Goal: Task Accomplishment & Management: Use online tool/utility

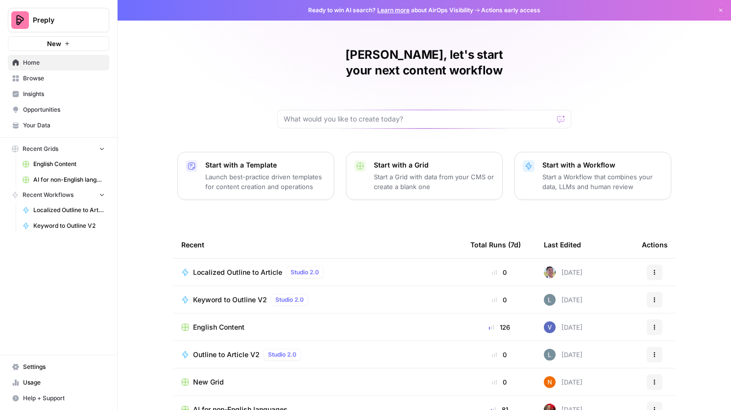
click at [62, 15] on span "Preply" at bounding box center [62, 20] width 59 height 10
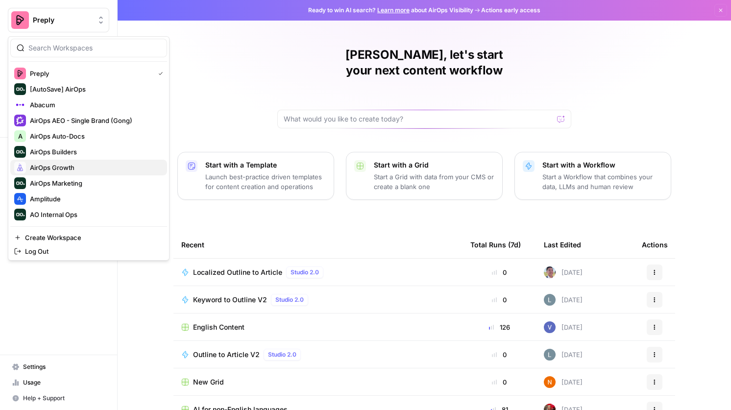
click at [91, 160] on button "AirOps Growth" at bounding box center [88, 168] width 157 height 16
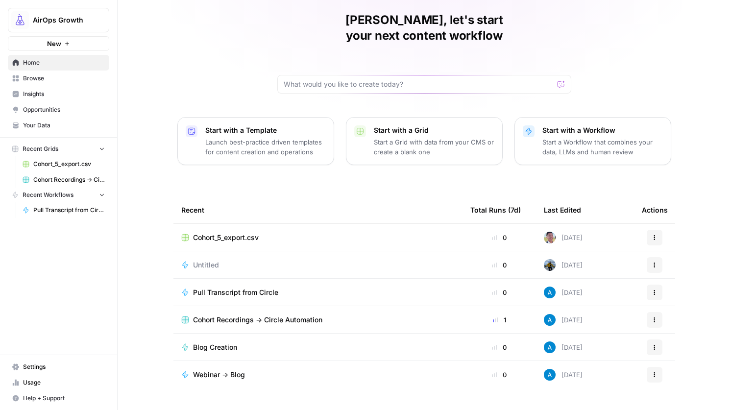
scroll to position [41, 0]
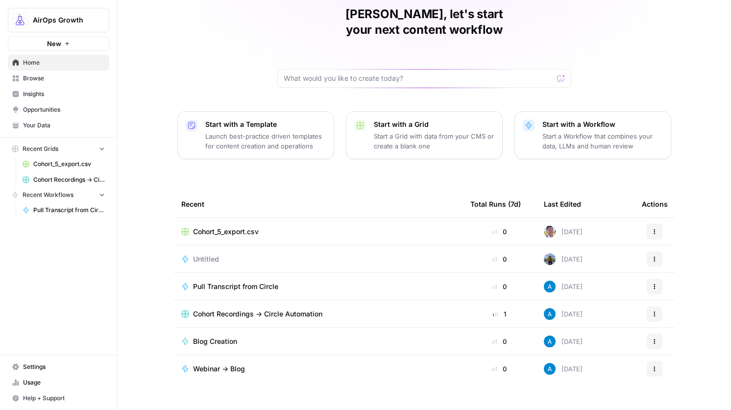
click at [59, 84] on link "Browse" at bounding box center [58, 79] width 101 height 16
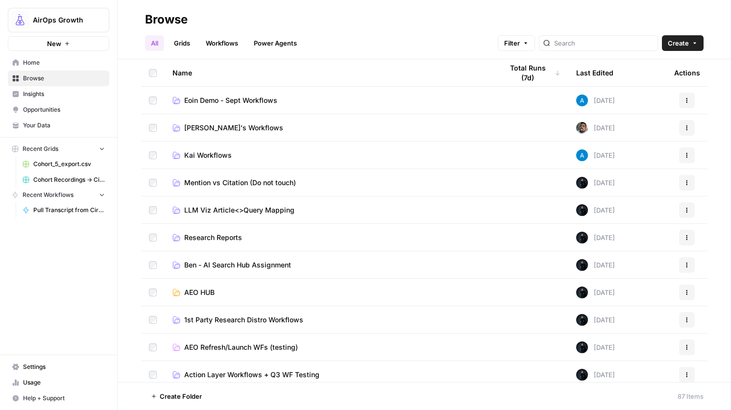
click at [212, 150] on span "Kai Workflows" at bounding box center [208, 155] width 48 height 10
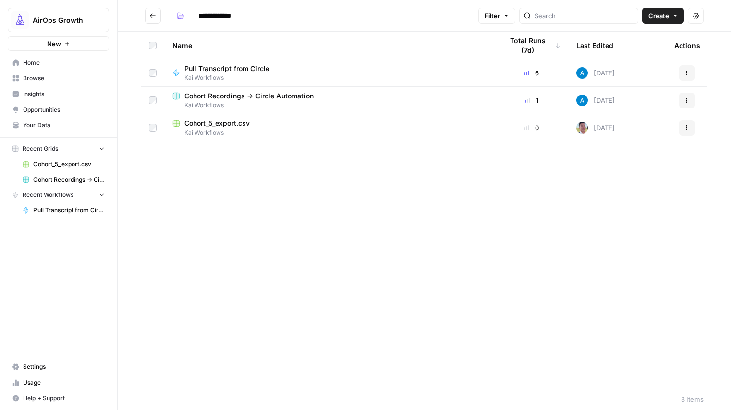
click at [282, 97] on span "Cohort Recordings -> Circle Automation" at bounding box center [248, 96] width 129 height 10
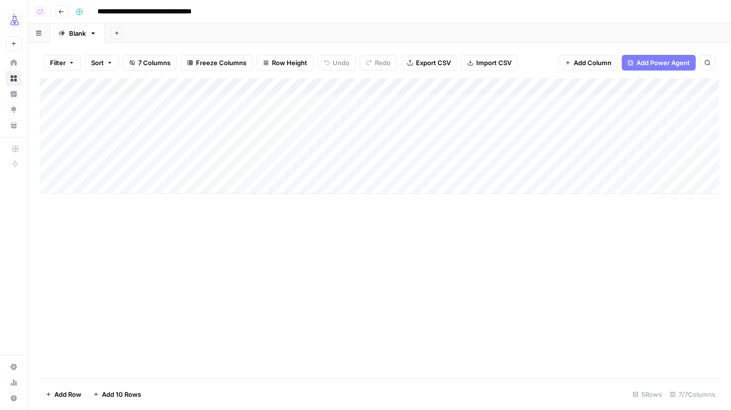
click at [60, 8] on button "Go back" at bounding box center [61, 11] width 13 height 13
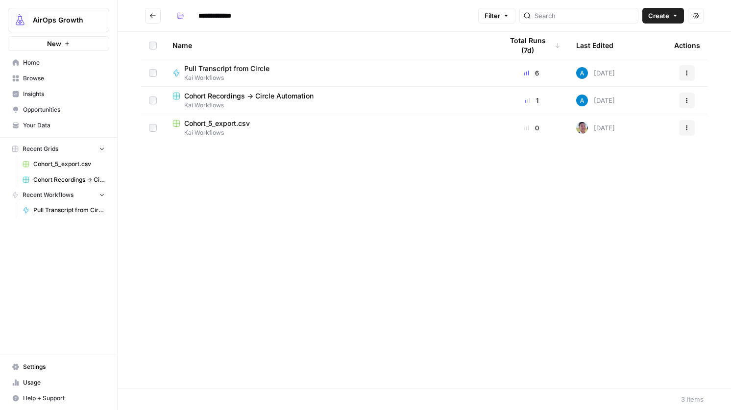
click at [245, 66] on span "Pull Transcript from Circle" at bounding box center [226, 69] width 85 height 10
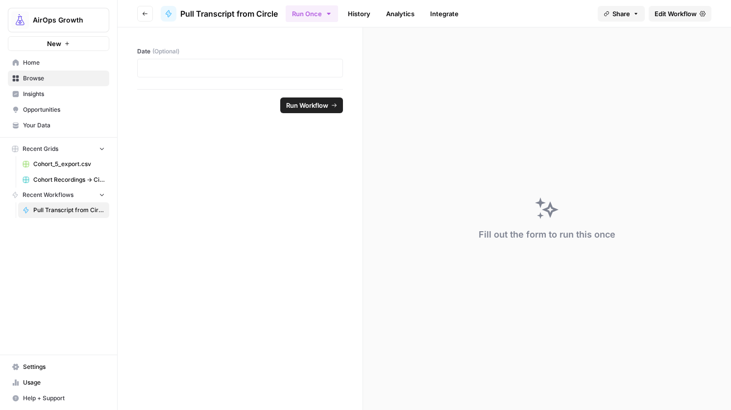
click at [692, 6] on link "Edit Workflow" at bounding box center [679, 14] width 63 height 16
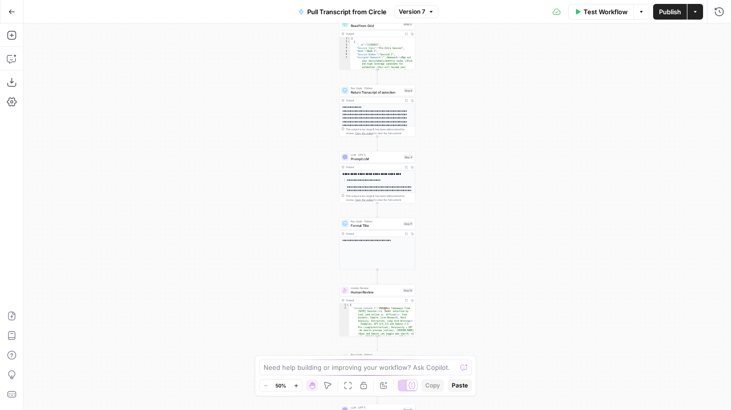
click at [414, 14] on span "Version 7" at bounding box center [412, 11] width 26 height 9
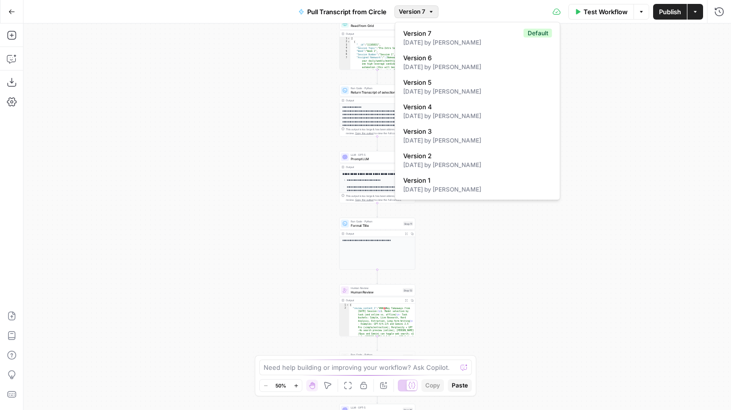
click at [525, 254] on div "Workflow Set Inputs Inputs Run Code · Python Pull Transcript from Attention Con…" at bounding box center [377, 217] width 707 height 386
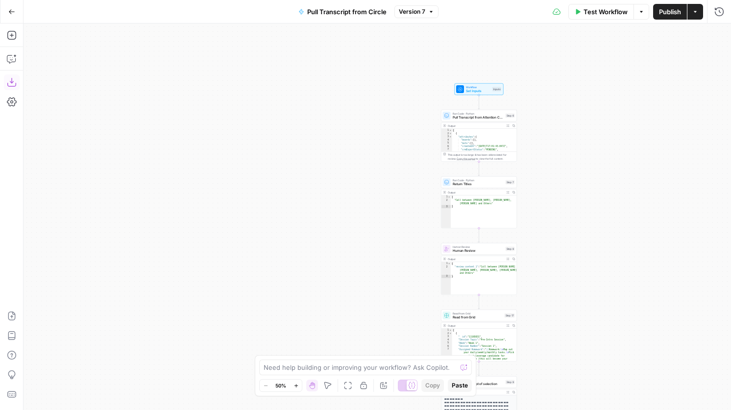
click at [11, 80] on icon "button" at bounding box center [11, 82] width 9 height 9
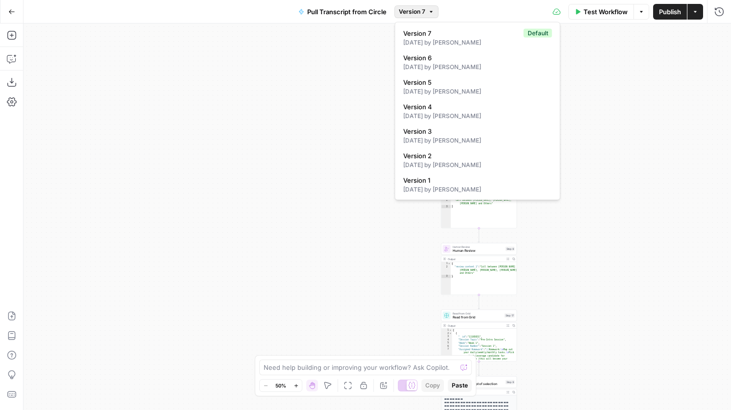
click at [420, 10] on span "Version 7" at bounding box center [412, 11] width 26 height 9
click at [442, 63] on div "3 days ago by Kai Wong" at bounding box center [477, 67] width 149 height 9
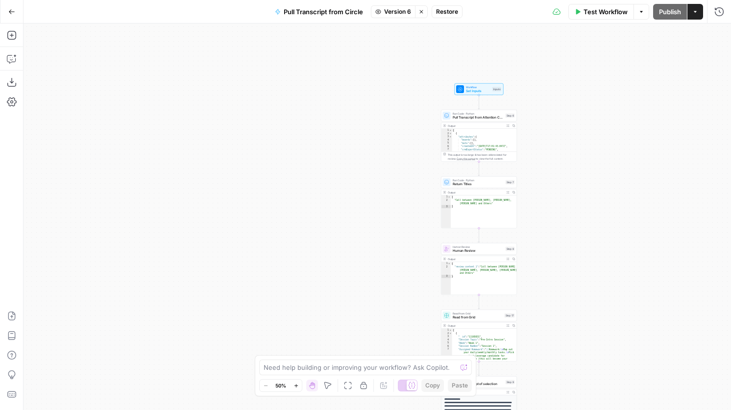
click at [456, 13] on span "Restore" at bounding box center [447, 11] width 22 height 9
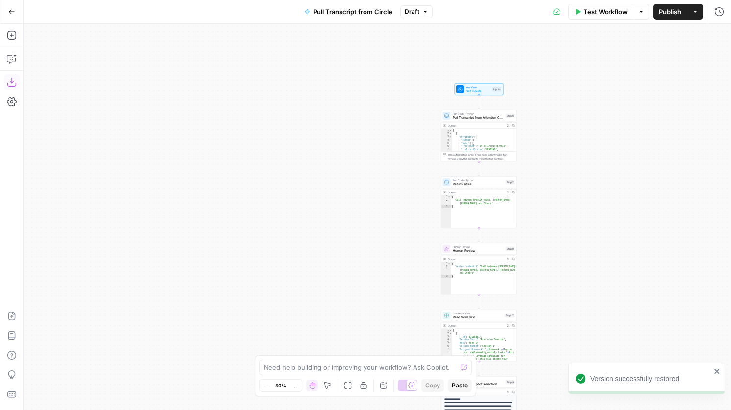
click at [11, 84] on icon "button" at bounding box center [12, 82] width 10 height 10
click at [418, 11] on span "Draft" at bounding box center [412, 11] width 15 height 9
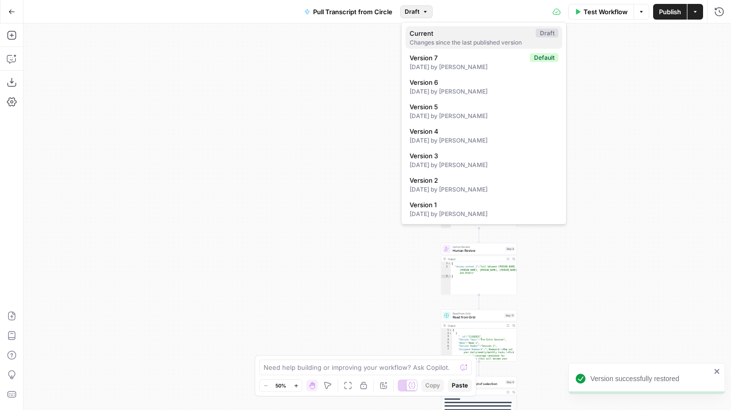
click at [429, 29] on span "Current" at bounding box center [470, 33] width 122 height 10
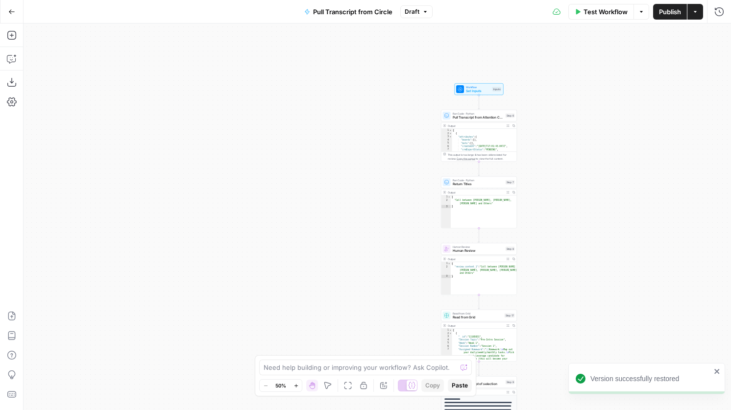
click at [419, 11] on span "Draft" at bounding box center [412, 11] width 15 height 9
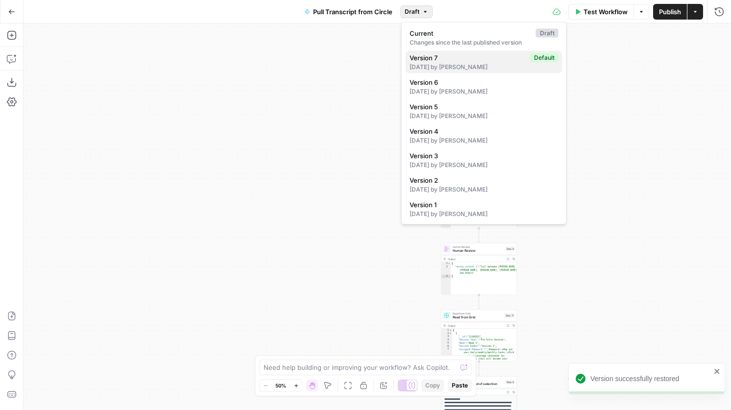
click at [453, 63] on div "3 days ago by Andrea McCormick" at bounding box center [483, 67] width 149 height 9
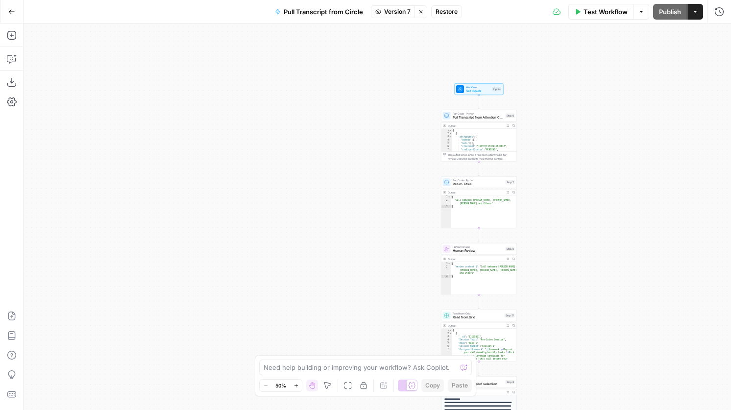
click at [452, 10] on span "Restore" at bounding box center [446, 11] width 22 height 9
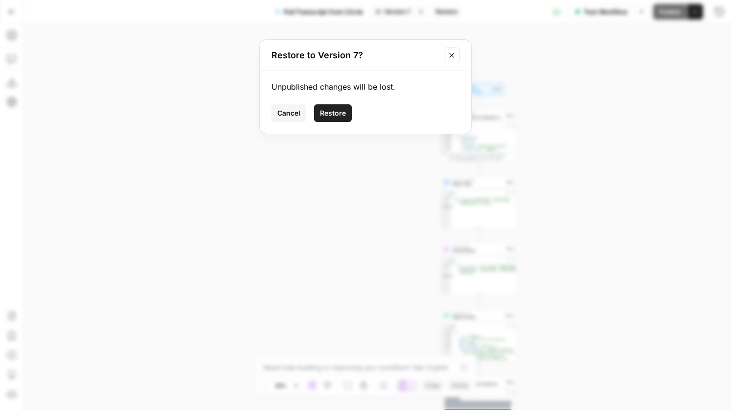
click at [340, 113] on span "Restore" at bounding box center [333, 113] width 26 height 10
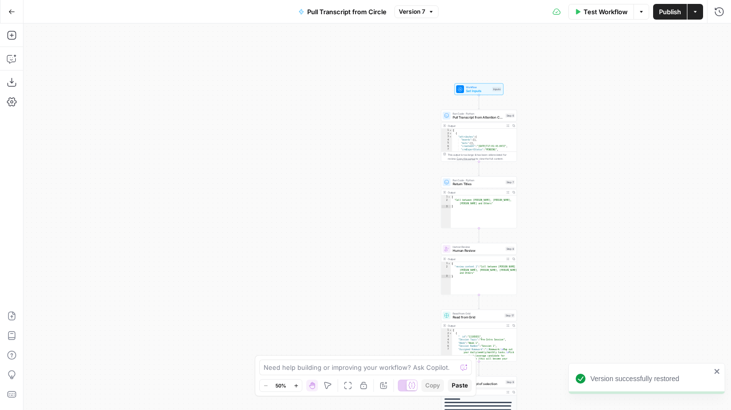
click at [8, 19] on button "Go Back" at bounding box center [12, 12] width 18 height 18
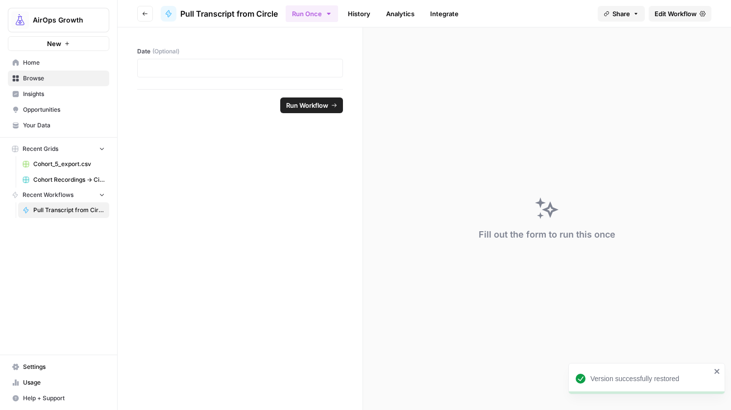
click at [48, 367] on span "Settings" at bounding box center [64, 366] width 82 height 9
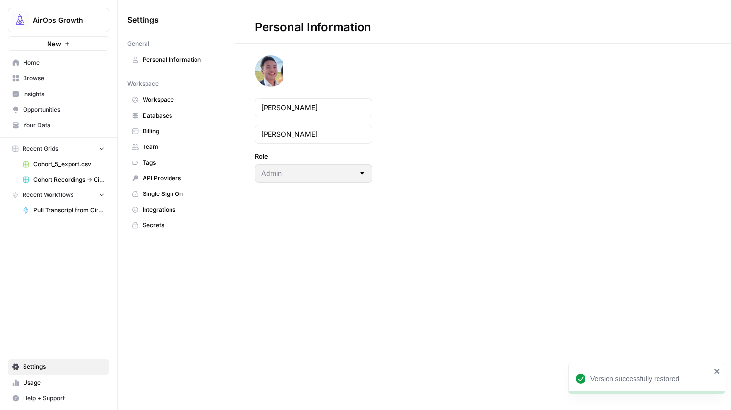
click at [169, 218] on link "Secrets" at bounding box center [175, 225] width 97 height 16
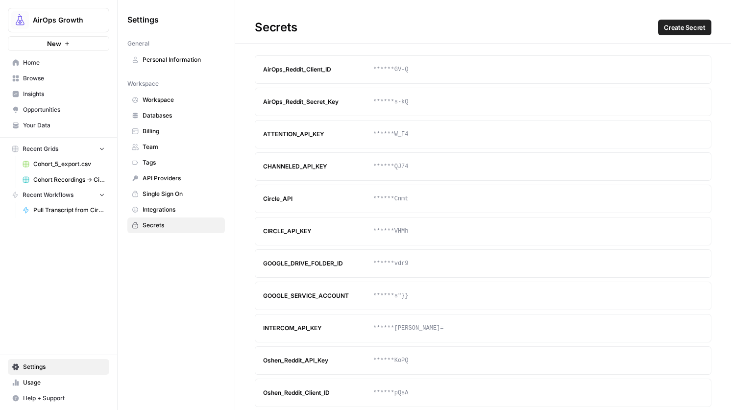
click at [79, 68] on link "Home" at bounding box center [58, 63] width 101 height 16
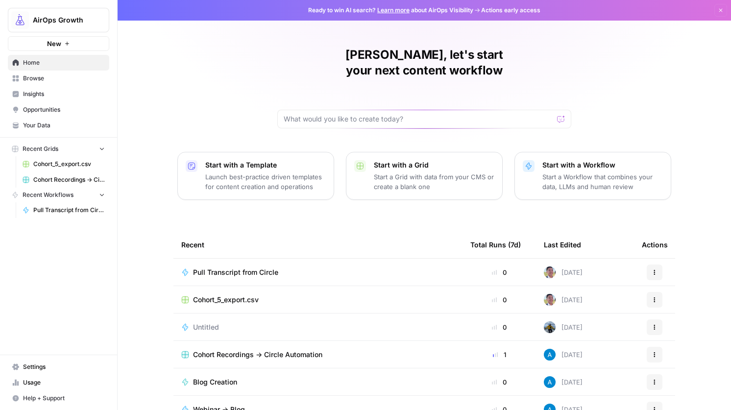
click at [245, 267] on span "Pull Transcript from Circle" at bounding box center [235, 272] width 85 height 10
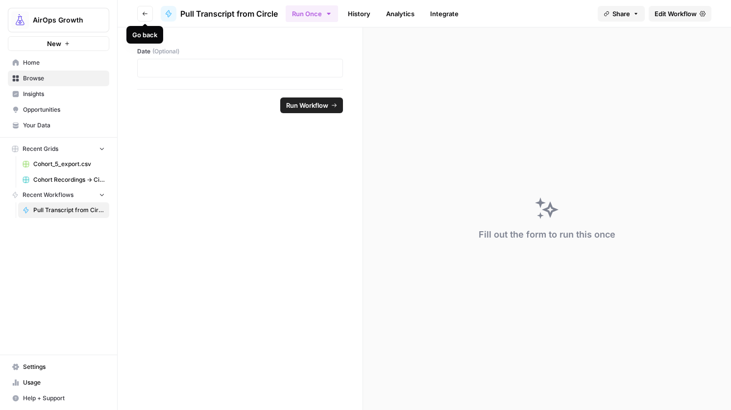
click at [146, 18] on button "Go back" at bounding box center [145, 14] width 16 height 16
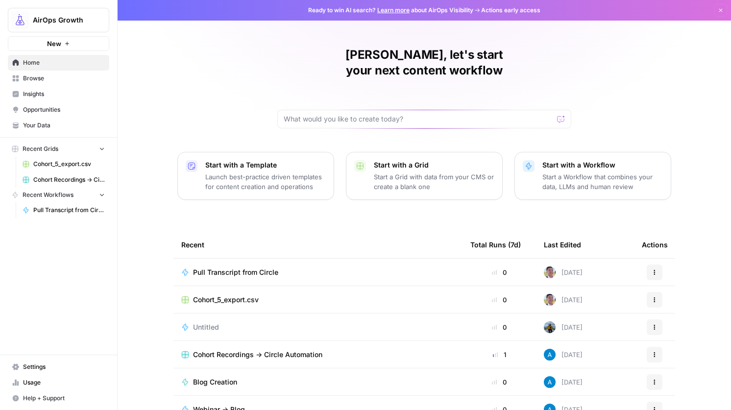
click at [55, 69] on link "Home" at bounding box center [58, 63] width 101 height 16
click at [55, 76] on span "Browse" at bounding box center [64, 78] width 82 height 9
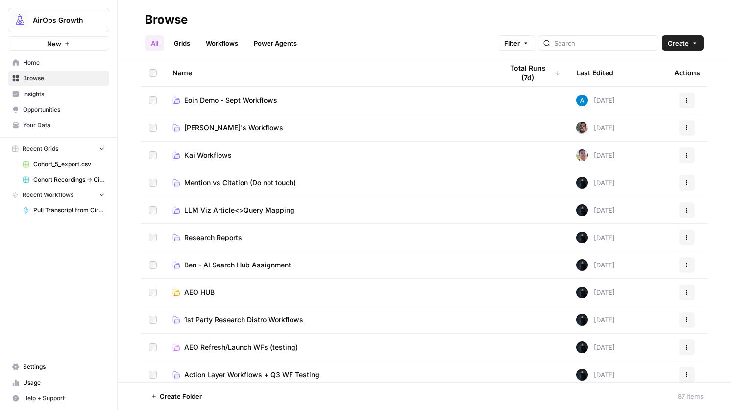
click at [213, 148] on td "Kai Workflows" at bounding box center [330, 155] width 330 height 27
click at [219, 149] on td "Kai Workflows" at bounding box center [330, 155] width 330 height 27
click at [219, 154] on span "Kai Workflows" at bounding box center [208, 155] width 48 height 10
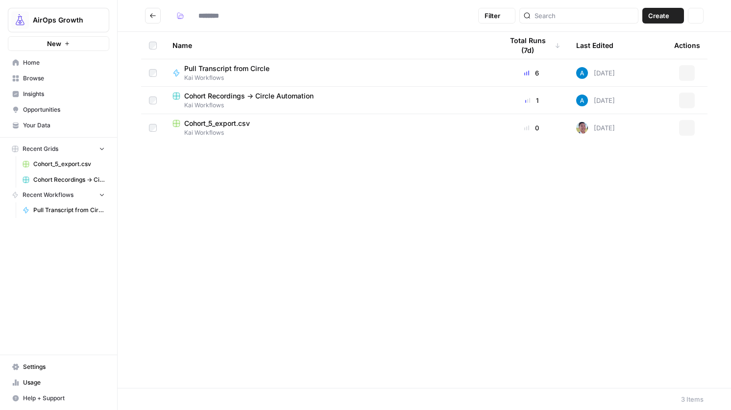
type input "**********"
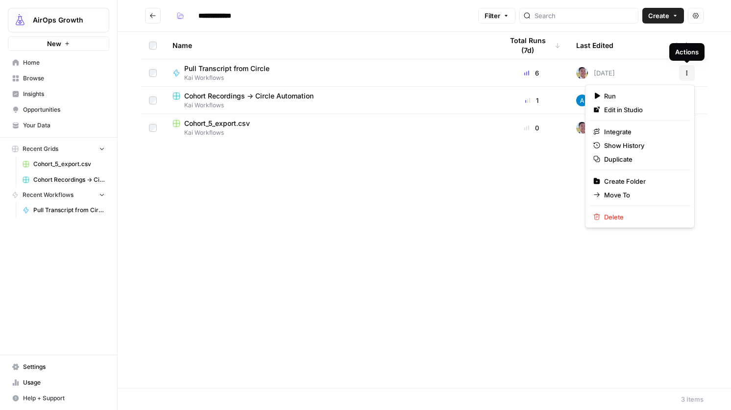
click at [689, 71] on icon "button" at bounding box center [687, 73] width 6 height 6
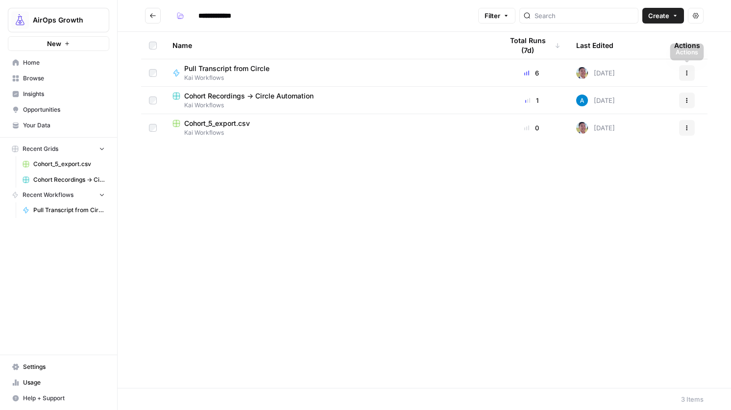
click at [687, 70] on icon "button" at bounding box center [687, 73] width 6 height 6
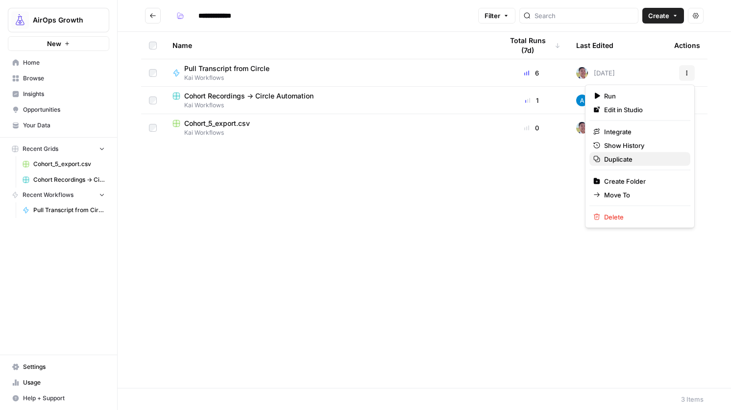
click at [631, 158] on span "Duplicate" at bounding box center [643, 159] width 78 height 10
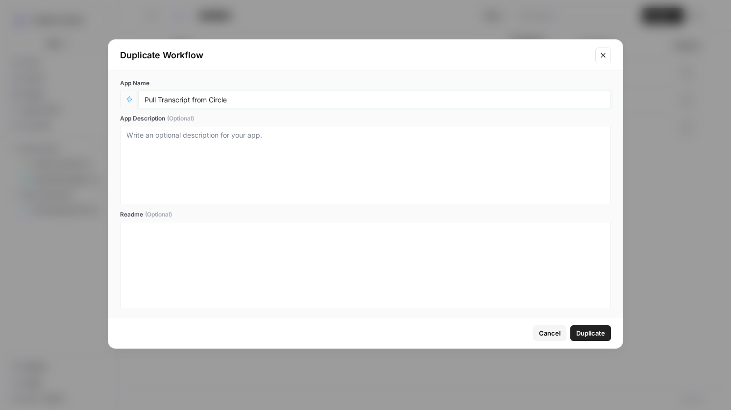
click at [274, 100] on input "Pull Transcript from Circle" at bounding box center [374, 99] width 460 height 9
drag, startPoint x: 294, startPoint y: 99, endPoint x: 230, endPoint y: 100, distance: 64.2
click at [230, 100] on input "Pull Transcript from Circle [Automated]" at bounding box center [374, 99] width 460 height 9
click at [144, 102] on input "Pull Transcript from Circle [Automated]" at bounding box center [374, 99] width 460 height 9
paste input "[Automated]"
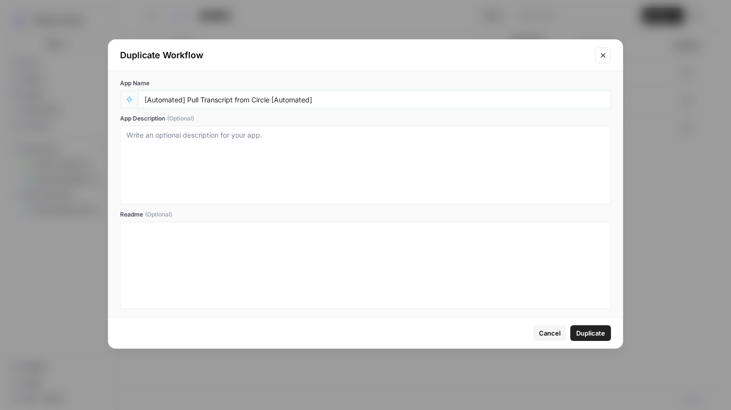
type input "[Automated] Pull Transcript from Circle [Automated]"
click at [594, 334] on span "Duplicate" at bounding box center [590, 333] width 29 height 10
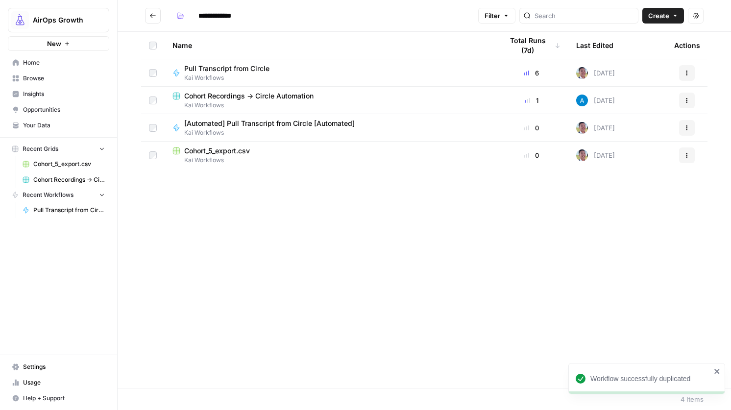
click at [304, 123] on span "[Automated] Pull Transcript from Circle [Automated]" at bounding box center [269, 124] width 170 height 10
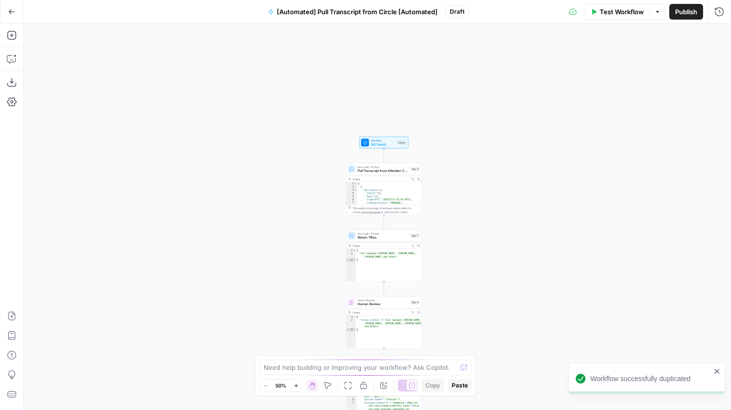
click at [457, 15] on span "Draft" at bounding box center [457, 11] width 15 height 9
click at [388, 166] on span "Run Code · Python" at bounding box center [383, 167] width 51 height 4
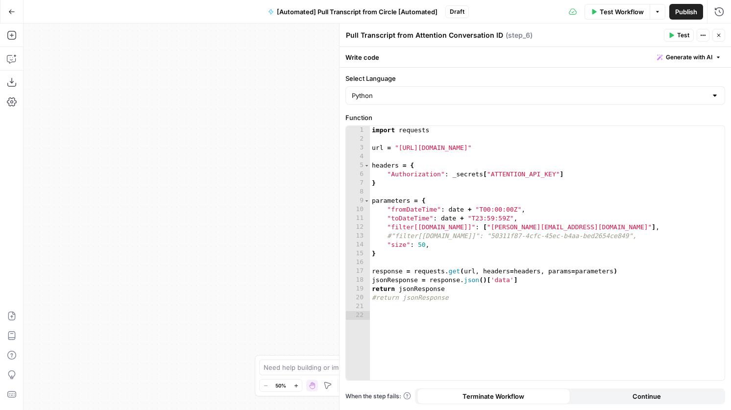
click at [722, 34] on button "Close" at bounding box center [718, 35] width 13 height 13
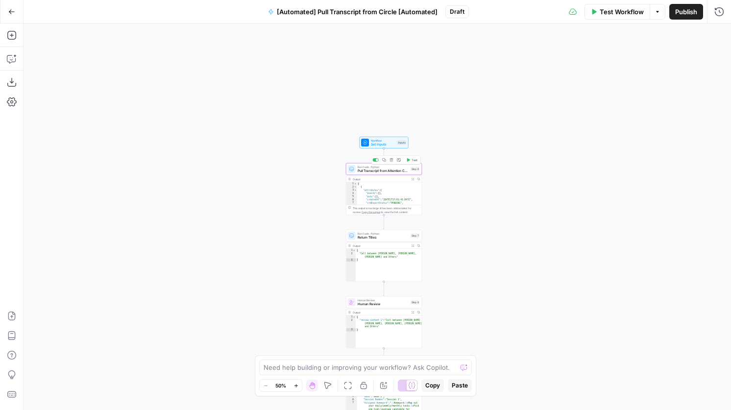
click at [383, 171] on span "Pull Transcript from Attention Conversation ID" at bounding box center [383, 170] width 51 height 5
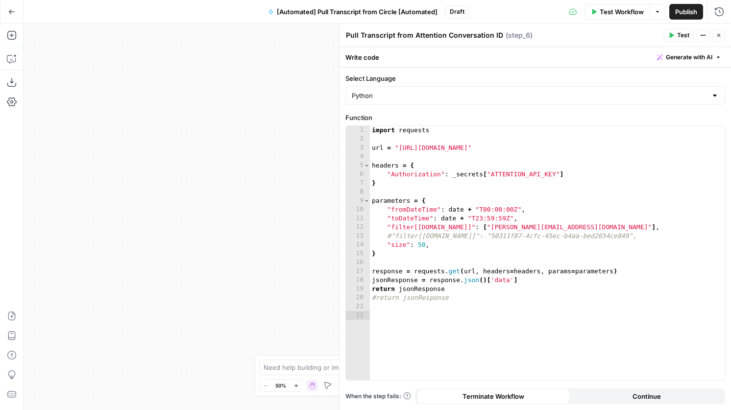
click at [723, 35] on button "Close" at bounding box center [718, 35] width 13 height 13
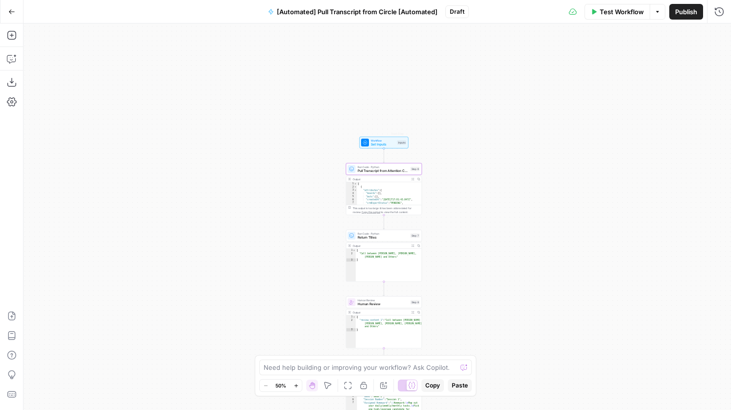
click at [372, 145] on span "Set Inputs" at bounding box center [383, 144] width 24 height 5
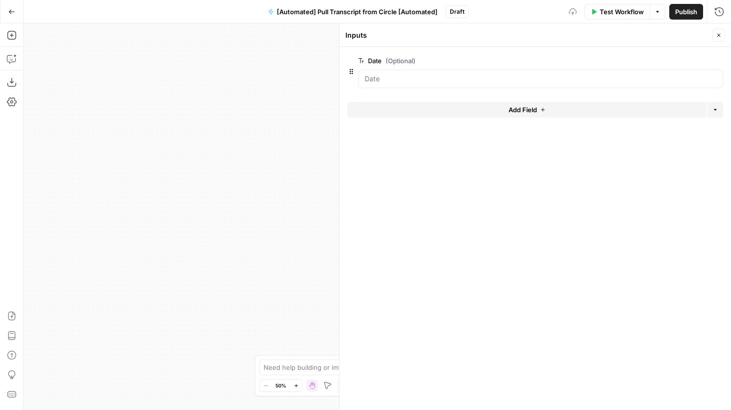
click at [462, 111] on button "Add Field" at bounding box center [526, 110] width 359 height 16
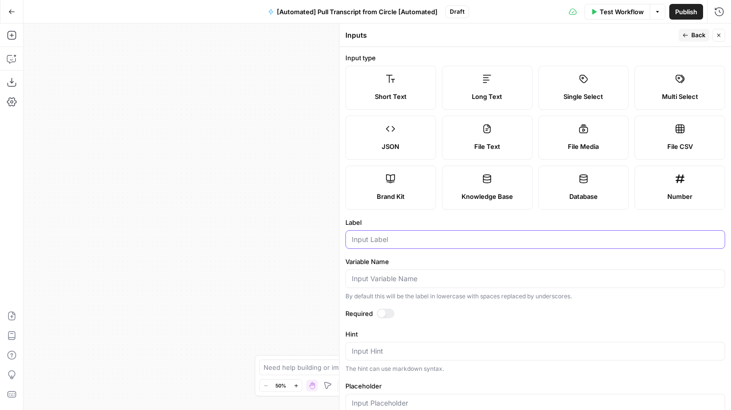
click at [413, 236] on input "Label" at bounding box center [535, 240] width 367 height 10
type input "i"
type input "attention_id"
click at [691, 33] on span "Back" at bounding box center [698, 35] width 14 height 9
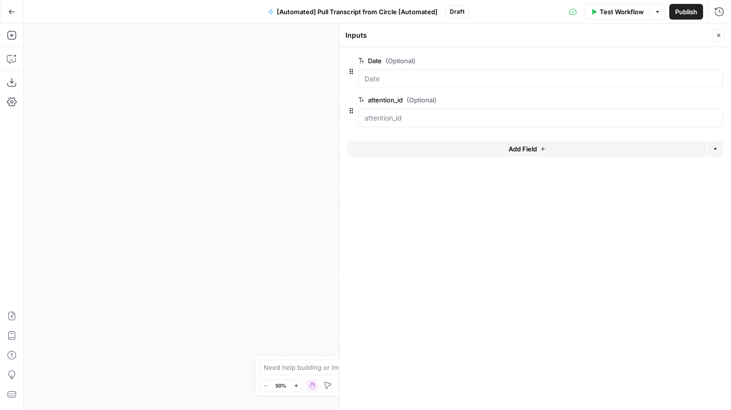
click at [463, 150] on button "Add Field" at bounding box center [526, 149] width 359 height 16
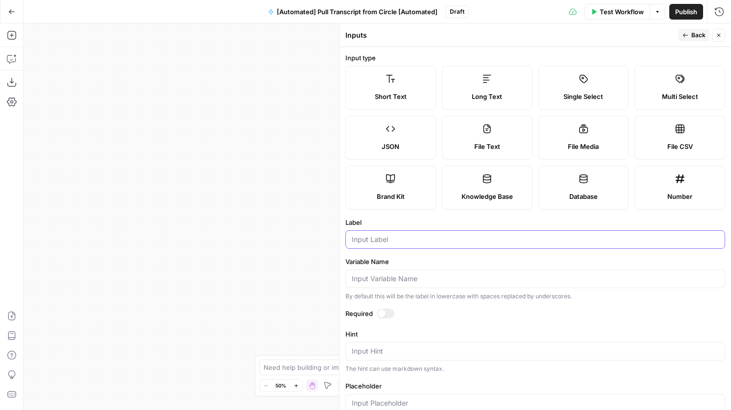
click at [415, 243] on input "Label" at bounding box center [535, 240] width 367 height 10
click at [494, 64] on div "Input type Short Text Long Text Single Select Multi Select JSON File Text File …" at bounding box center [535, 131] width 380 height 157
click at [493, 81] on label "Long Text" at bounding box center [487, 88] width 91 height 44
click at [421, 232] on div at bounding box center [535, 239] width 380 height 19
type input "transcript"
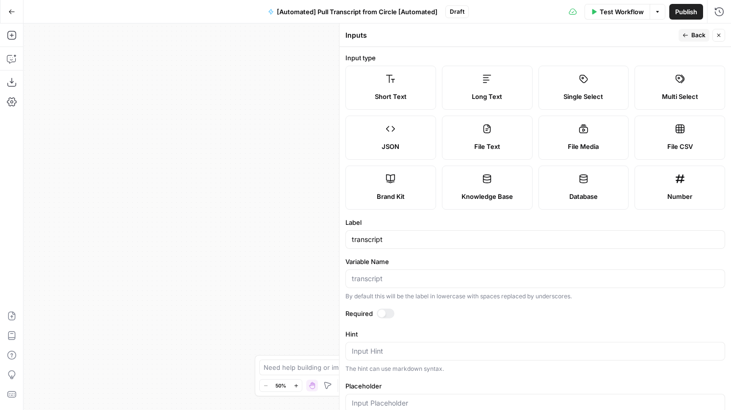
click at [697, 34] on span "Back" at bounding box center [698, 35] width 14 height 9
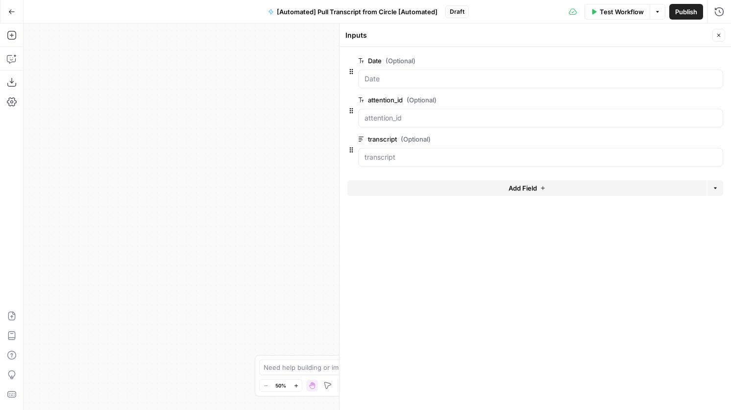
click at [718, 37] on icon "button" at bounding box center [719, 35] width 6 height 6
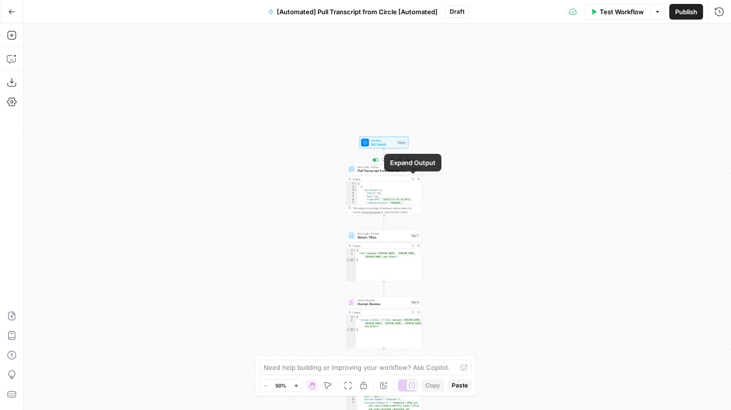
click at [382, 172] on span "Pull Transcript from Attention Conversation ID" at bounding box center [383, 170] width 51 height 5
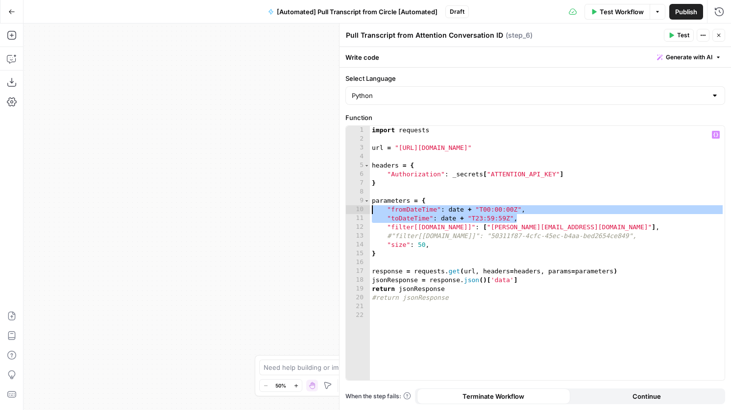
drag, startPoint x: 522, startPoint y: 218, endPoint x: 344, endPoint y: 208, distance: 177.6
click at [344, 208] on div "**********" at bounding box center [534, 239] width 391 height 342
type textarea "**********"
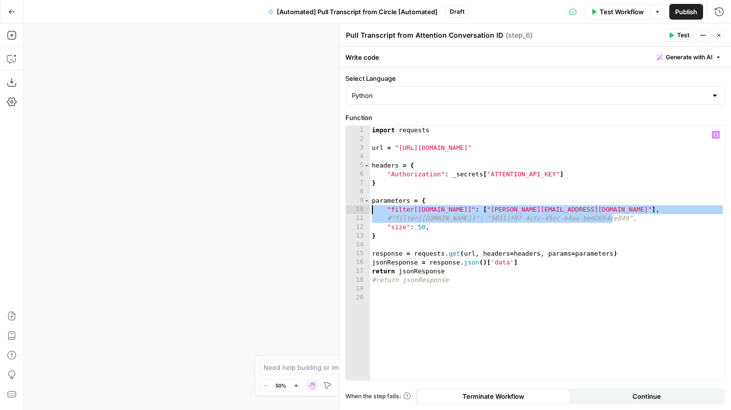
drag, startPoint x: 626, startPoint y: 221, endPoint x: 356, endPoint y: 210, distance: 271.1
click at [356, 210] on div "**********" at bounding box center [535, 253] width 379 height 254
type textarea "**********"
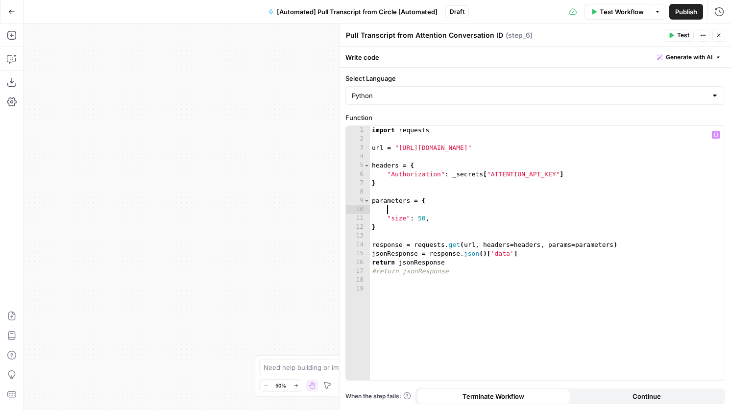
scroll to position [0, 1]
click at [562, 151] on div "import requests url = "http://api.attention.tech/v2/conversations/" headers = {…" at bounding box center [547, 262] width 355 height 272
click at [566, 147] on div "import requests url = "http://api.attention.tech/v2/conversations/" headers = {…" at bounding box center [547, 262] width 355 height 272
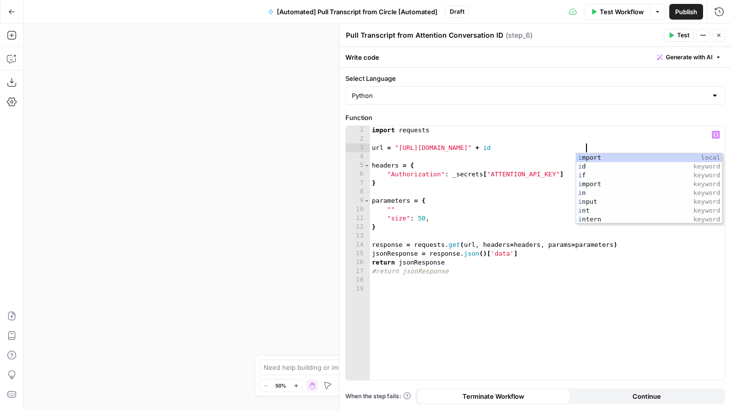
scroll to position [0, 16]
click at [607, 147] on div "import requests url = "http://api.attention.tech/v2/conversations/" + id header…" at bounding box center [547, 262] width 355 height 272
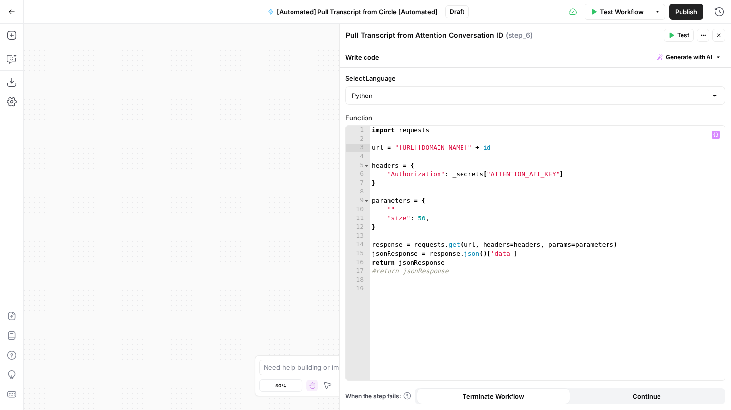
click at [627, 15] on span "Test Workflow" at bounding box center [621, 12] width 44 height 10
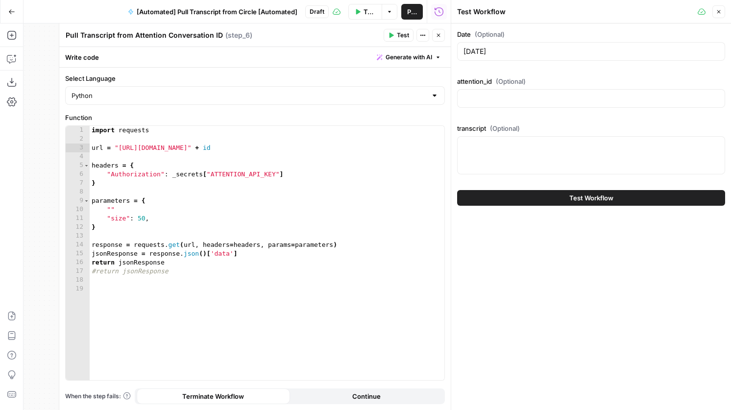
click at [718, 15] on button "Close" at bounding box center [718, 11] width 13 height 13
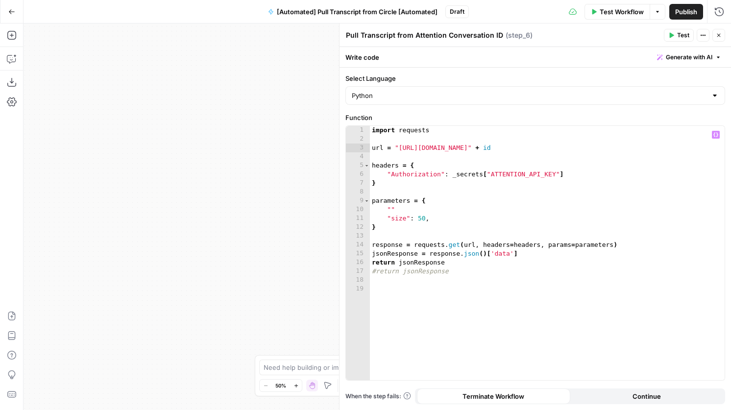
click at [588, 148] on div "import requests url = "http://api.attention.tech/v2/conversations/" + id header…" at bounding box center [547, 262] width 355 height 272
click at [604, 169] on div "import requests url = "http://api.attention.tech/v2/conversations/" + attention…" at bounding box center [547, 262] width 355 height 272
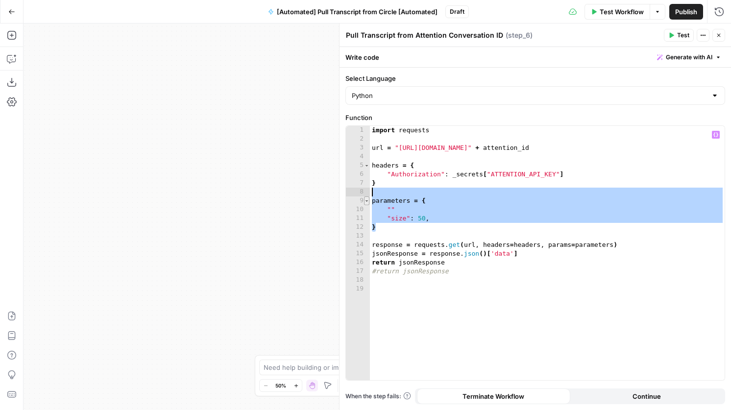
drag, startPoint x: 403, startPoint y: 225, endPoint x: 364, endPoint y: 197, distance: 47.3
click at [364, 197] on div "**********" at bounding box center [535, 253] width 379 height 254
type textarea "**********"
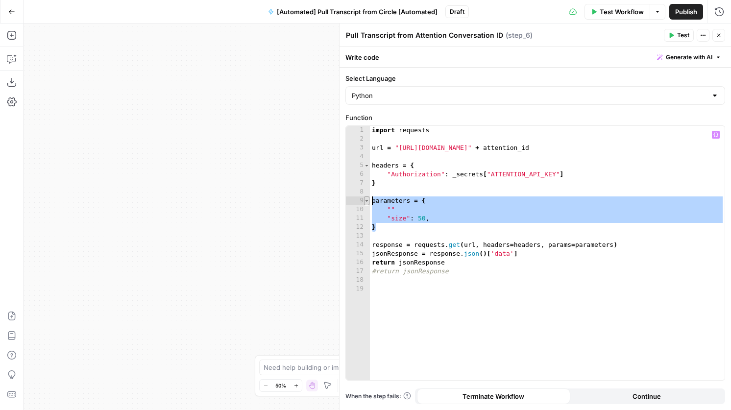
scroll to position [0, 0]
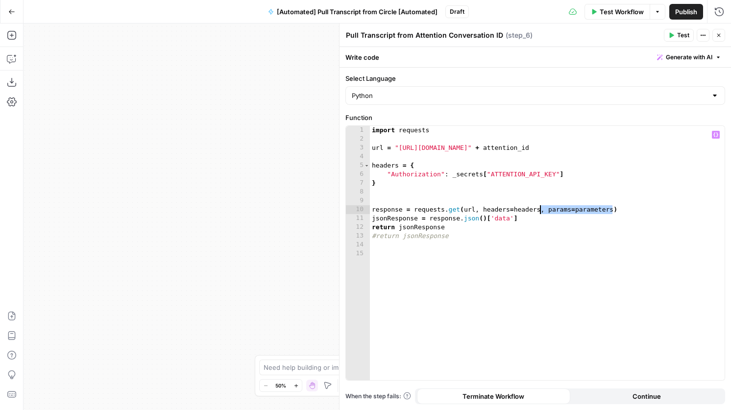
drag, startPoint x: 612, startPoint y: 209, endPoint x: 541, endPoint y: 209, distance: 71.0
click at [541, 209] on div "import requests url = "http://api.attention.tech/v2/conversations/" + attention…" at bounding box center [547, 262] width 355 height 272
drag, startPoint x: 458, startPoint y: 237, endPoint x: 369, endPoint y: 235, distance: 88.7
click at [369, 235] on div "**********" at bounding box center [535, 253] width 379 height 254
type textarea "**********"
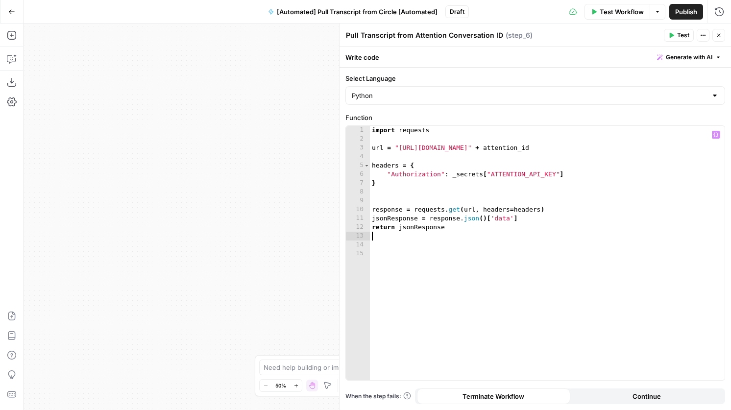
type textarea "**********"
click at [719, 41] on button "Close" at bounding box center [718, 35] width 13 height 13
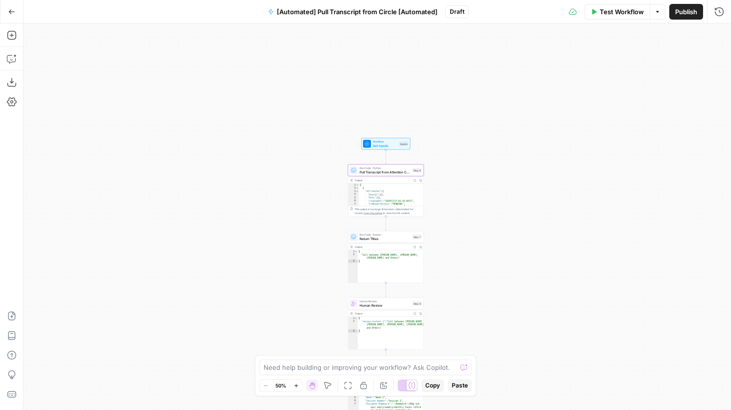
click at [377, 228] on div "Workflow Set Inputs Inputs Run Code · Python Pull Transcript from Attention Con…" at bounding box center [377, 217] width 707 height 386
click at [378, 225] on div "Copy step Delete step Add Note Test" at bounding box center [397, 227] width 49 height 9
click at [378, 227] on div at bounding box center [379, 228] width 2 height 2
click at [378, 257] on div "Copy step Delete step Add Note Test" at bounding box center [397, 254] width 49 height 9
click at [378, 256] on div "Copy step Delete step Add Note Test" at bounding box center [397, 254] width 49 height 9
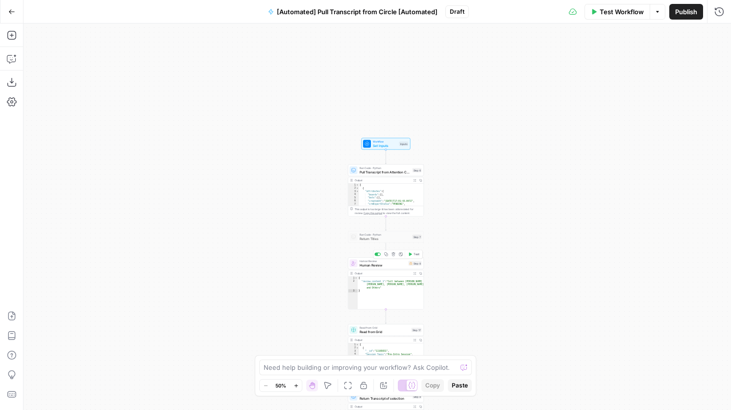
click at [377, 253] on div at bounding box center [377, 254] width 6 height 3
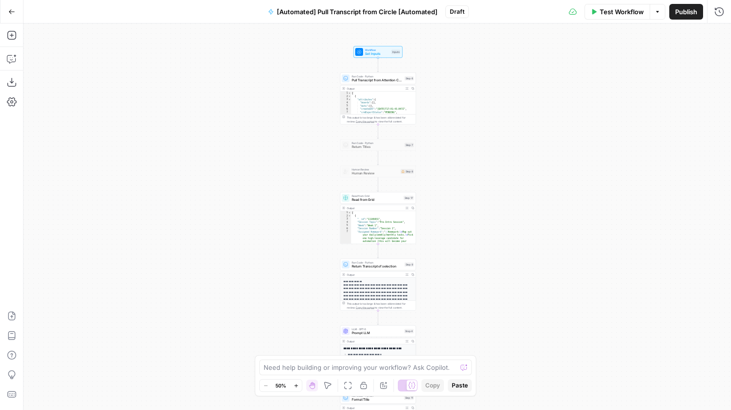
click at [388, 264] on span "Return Transcript of selection" at bounding box center [377, 266] width 51 height 5
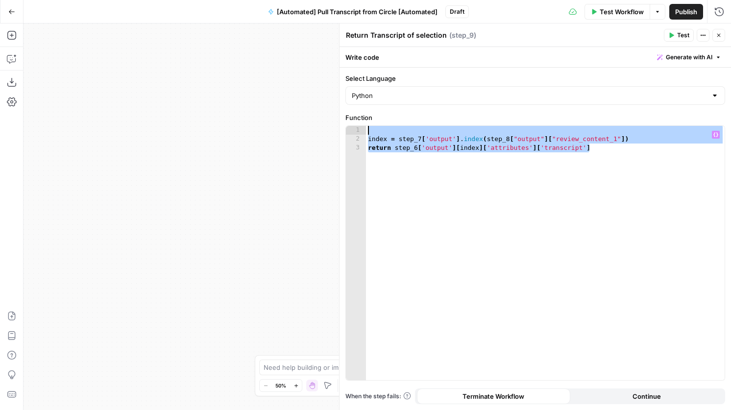
drag, startPoint x: 624, startPoint y: 147, endPoint x: 365, endPoint y: 134, distance: 258.9
click at [365, 134] on div "**********" at bounding box center [535, 253] width 379 height 254
click at [365, 141] on div "2" at bounding box center [356, 139] width 20 height 9
click at [370, 142] on div "index = step_7 [ 'output' ] . index ( step_8 [ "output" ] [ "review_content_1" …" at bounding box center [545, 262] width 358 height 272
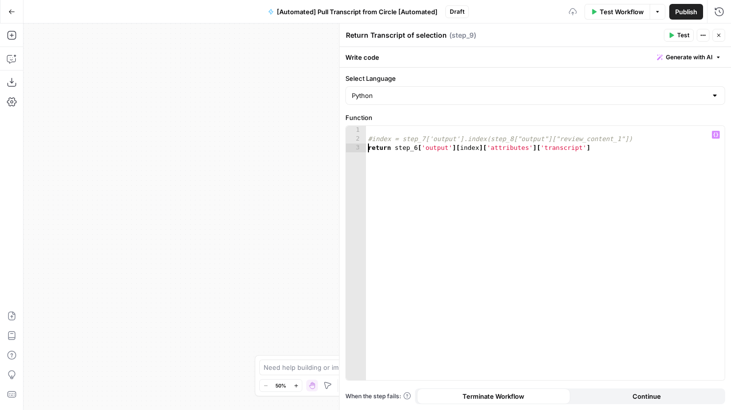
type textarea "**********"
click at [608, 150] on div "#index = step_7['output'].index(step_8["output"]["review_content_1"]) #return s…" at bounding box center [545, 262] width 358 height 272
type textarea "******"
click at [718, 11] on icon "button" at bounding box center [719, 12] width 10 height 10
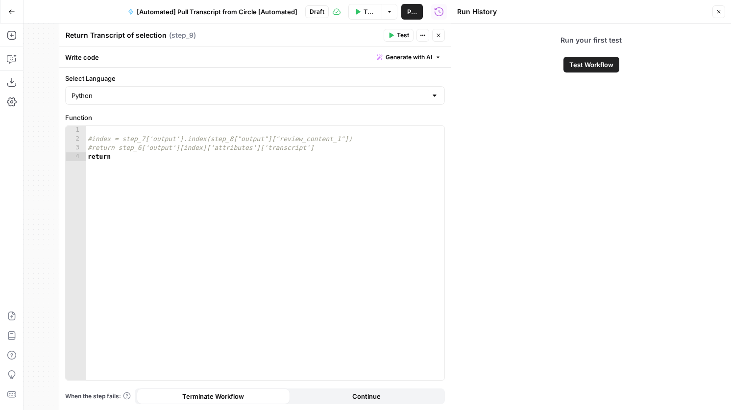
click at [718, 11] on icon "button" at bounding box center [719, 12] width 6 height 6
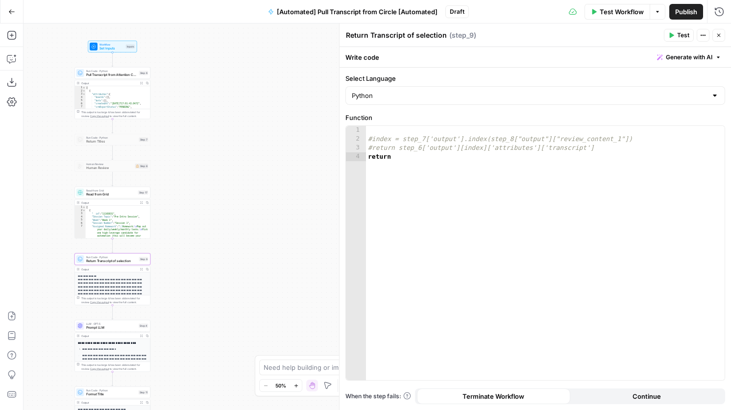
drag, startPoint x: 313, startPoint y: 254, endPoint x: 37, endPoint y: 311, distance: 282.1
click at [37, 311] on div "Workflow Set Inputs Inputs Run Code · Python Pull Transcript from Attention Con…" at bounding box center [377, 217] width 707 height 386
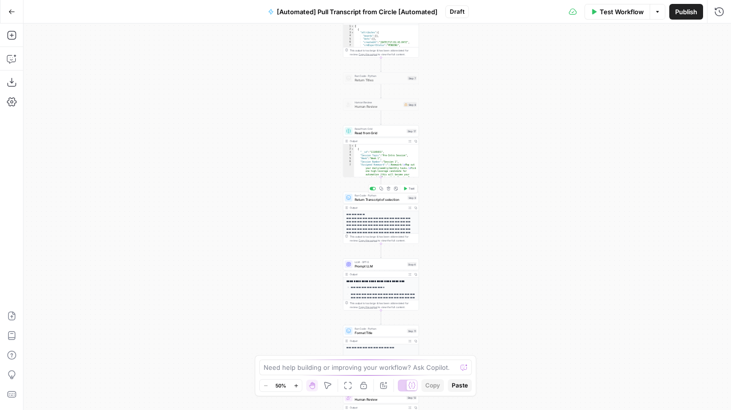
click at [403, 200] on span "Return Transcript of selection" at bounding box center [380, 199] width 51 height 5
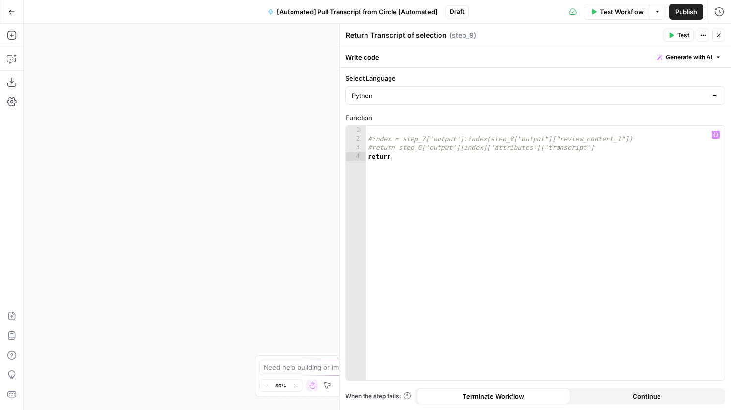
click at [459, 154] on div "#index = step_7['output'].index(step_8["output"]["review_content_1"]) #return s…" at bounding box center [545, 262] width 358 height 272
type textarea "**********"
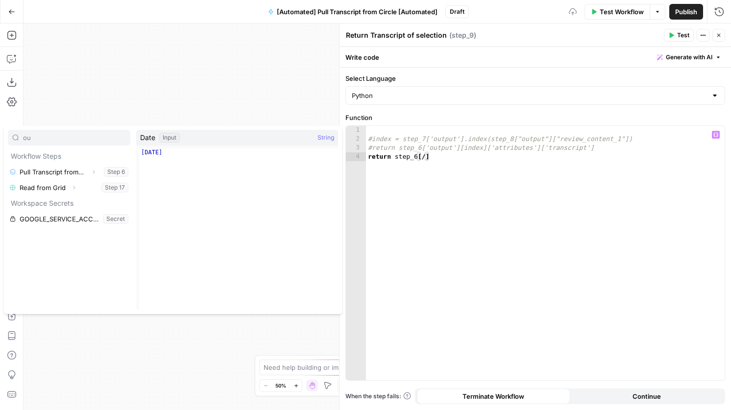
type input "o"
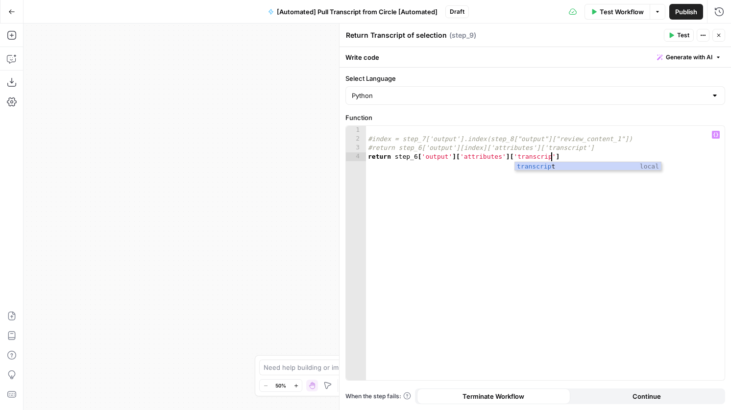
scroll to position [0, 14]
type textarea "**********"
click at [720, 35] on icon "button" at bounding box center [719, 35] width 6 height 6
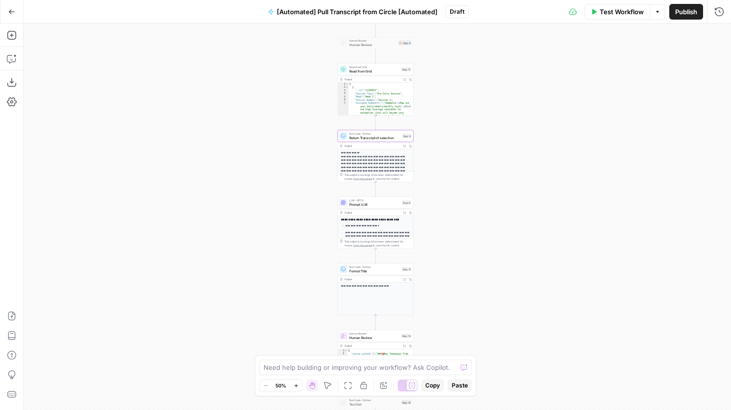
click at [398, 204] on span "Prompt LLM" at bounding box center [374, 204] width 51 height 5
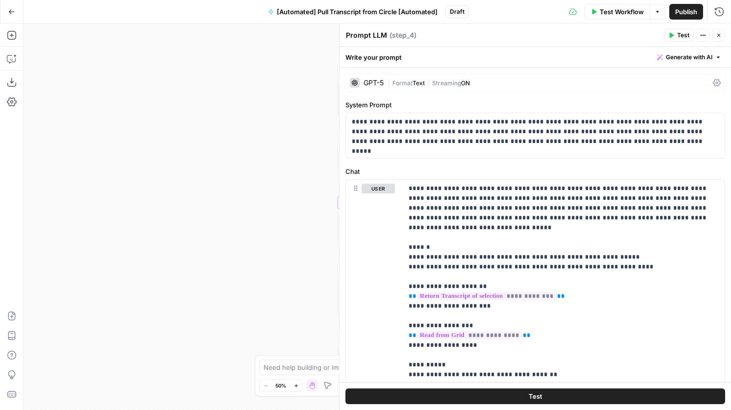
click at [718, 27] on header "Prompt LLM Prompt LLM ( step_4 ) Test Actions Close" at bounding box center [534, 36] width 391 height 24
click at [719, 35] on icon "button" at bounding box center [719, 35] width 6 height 6
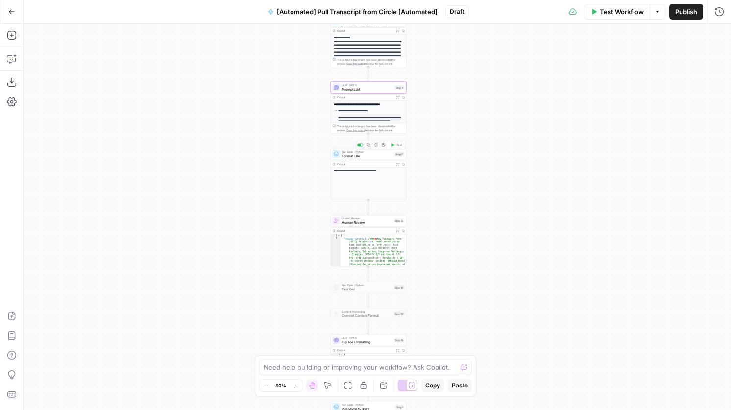
click at [381, 157] on span "Format Title" at bounding box center [367, 155] width 50 height 5
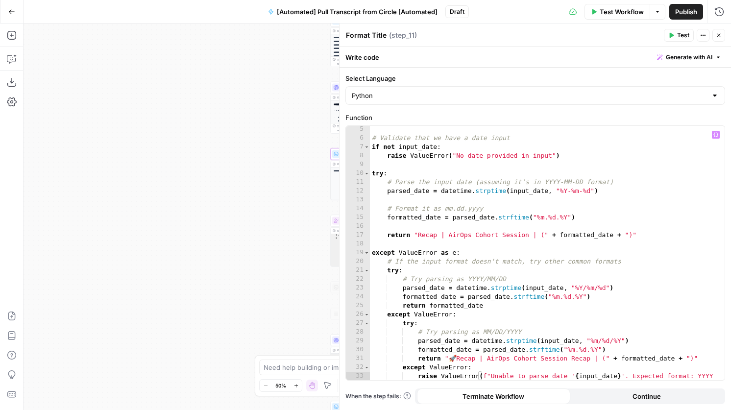
scroll to position [46, 0]
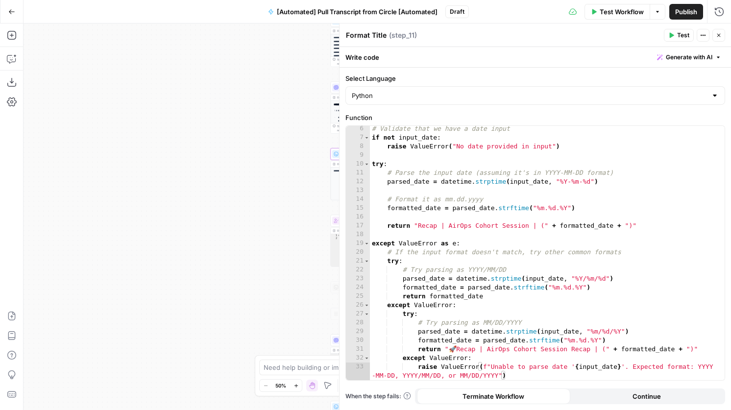
click at [716, 37] on icon "button" at bounding box center [719, 35] width 6 height 6
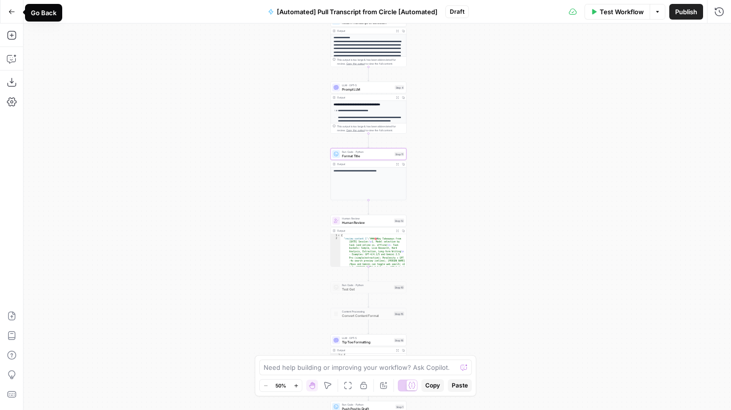
click at [10, 12] on icon "button" at bounding box center [11, 11] width 7 height 7
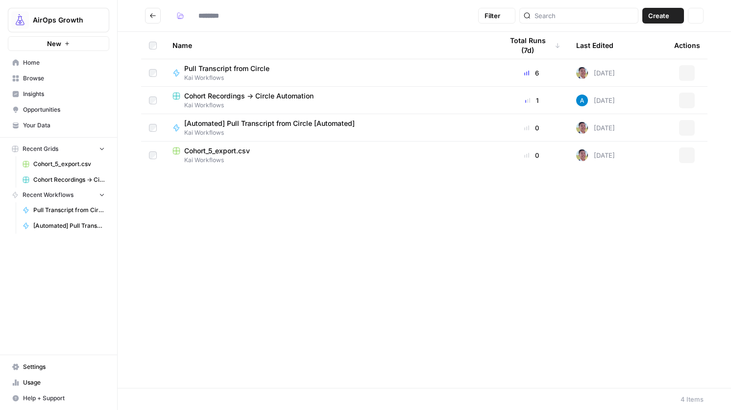
type input "**********"
click at [257, 66] on span "Pull Transcript from Circle" at bounding box center [226, 69] width 85 height 10
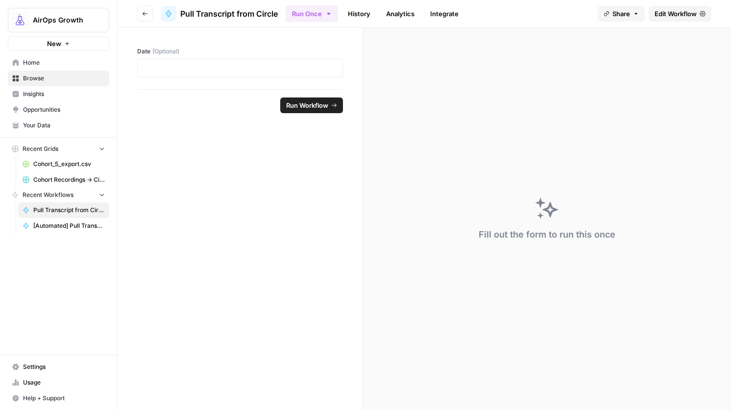
click at [669, 10] on span "Edit Workflow" at bounding box center [675, 14] width 42 height 10
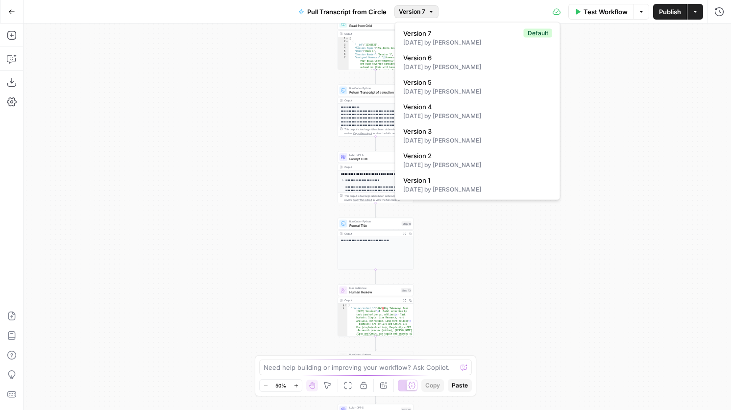
click at [424, 13] on span "Version 7" at bounding box center [412, 11] width 26 height 9
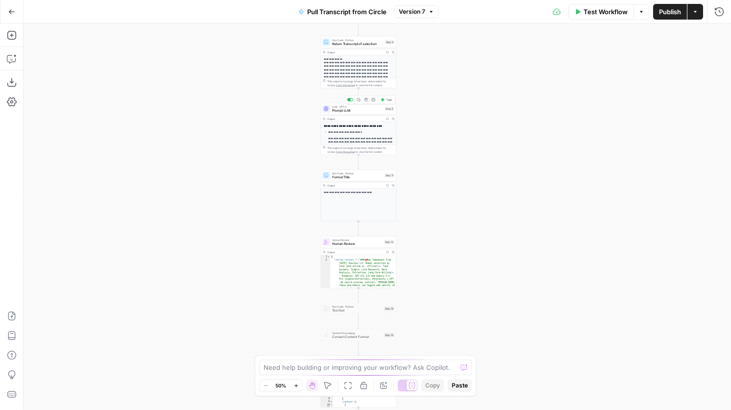
click at [370, 178] on span "Format Title" at bounding box center [357, 177] width 50 height 5
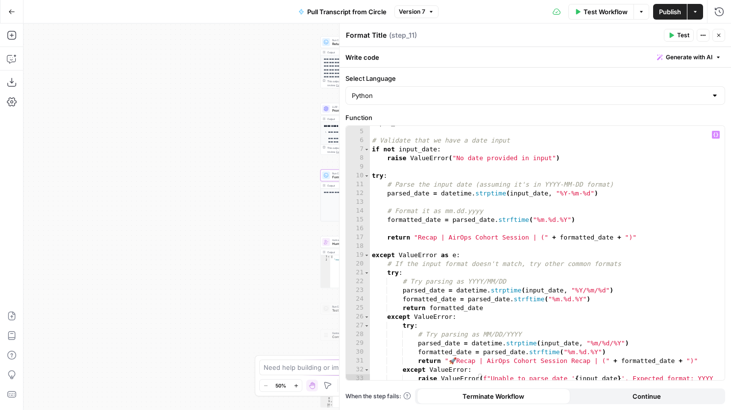
scroll to position [46, 0]
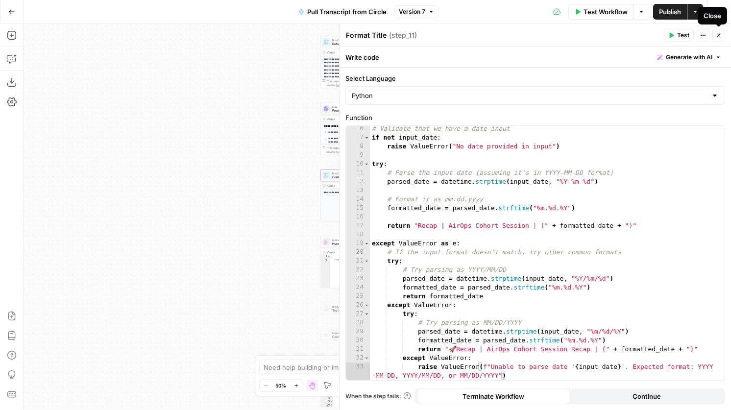
click at [720, 33] on icon "button" at bounding box center [719, 35] width 6 height 6
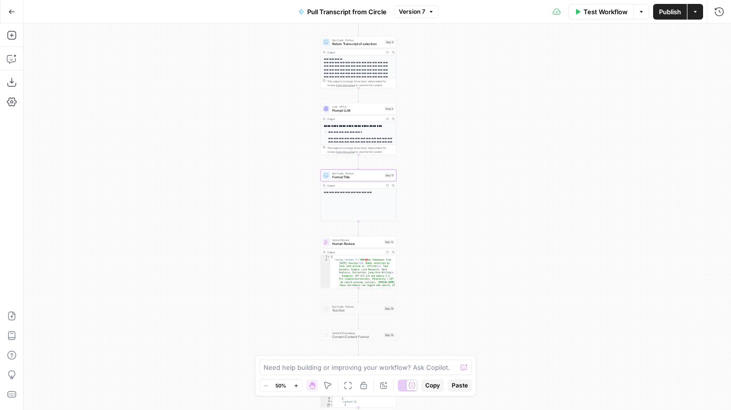
click at [603, 17] on button "Test Workflow" at bounding box center [601, 12] width 66 height 16
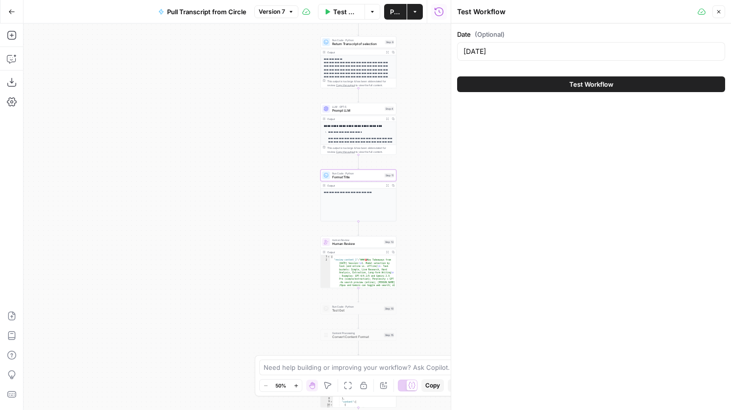
click at [718, 13] on icon "button" at bounding box center [719, 12] width 6 height 6
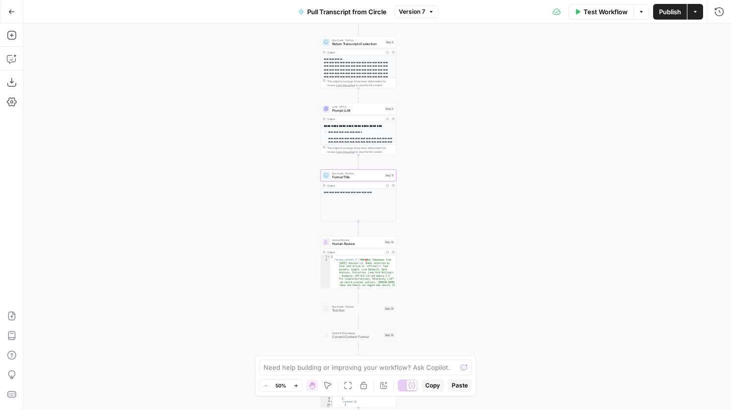
click at [351, 177] on span "Format Title" at bounding box center [357, 177] width 50 height 5
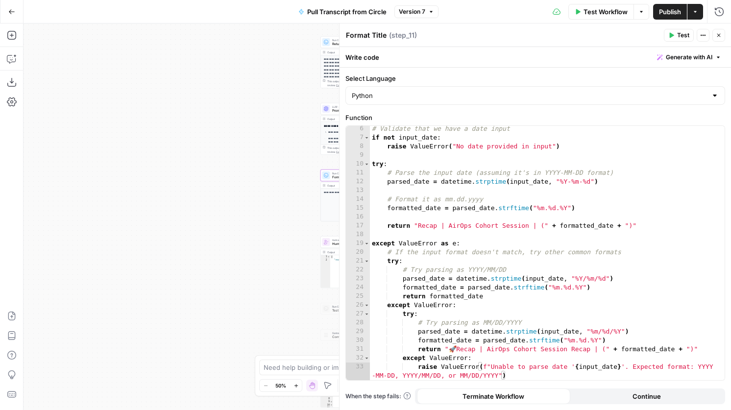
click at [5, 11] on button "Go Back" at bounding box center [12, 12] width 18 height 18
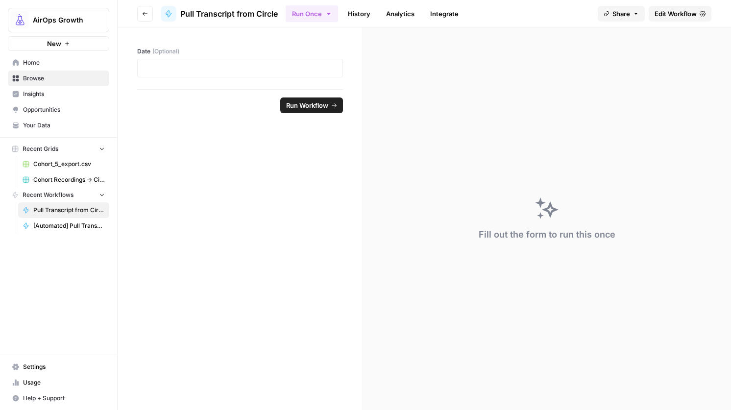
click at [71, 64] on span "Home" at bounding box center [64, 62] width 82 height 9
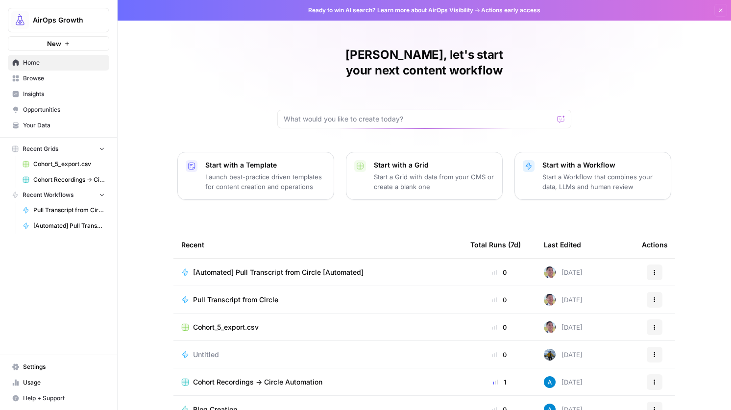
click at [63, 77] on span "Browse" at bounding box center [64, 78] width 82 height 9
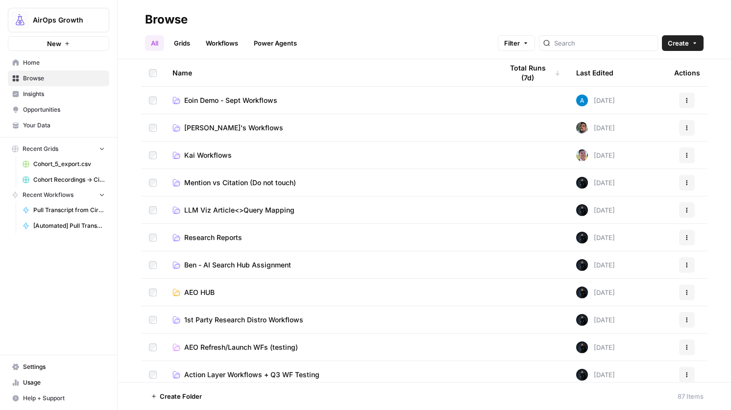
click at [178, 38] on link "Grids" at bounding box center [182, 43] width 28 height 16
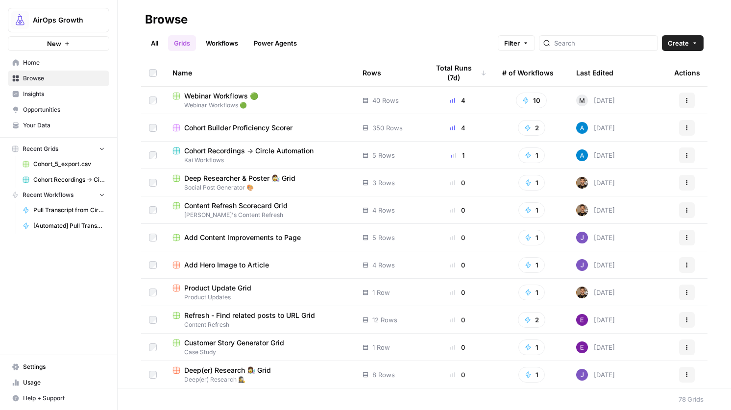
click at [154, 46] on link "All" at bounding box center [154, 43] width 19 height 16
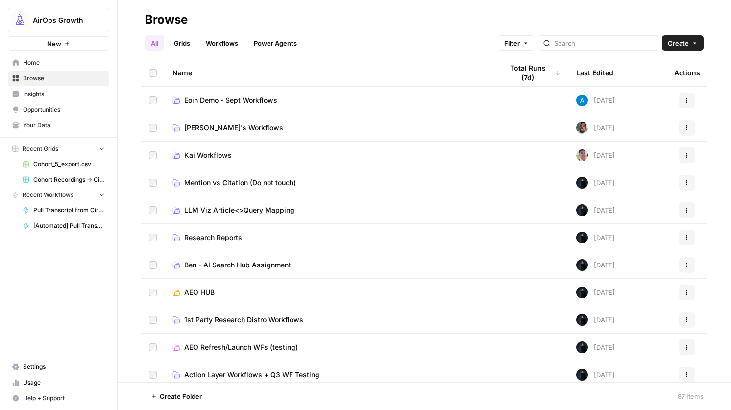
click at [223, 154] on span "Kai Workflows" at bounding box center [208, 155] width 48 height 10
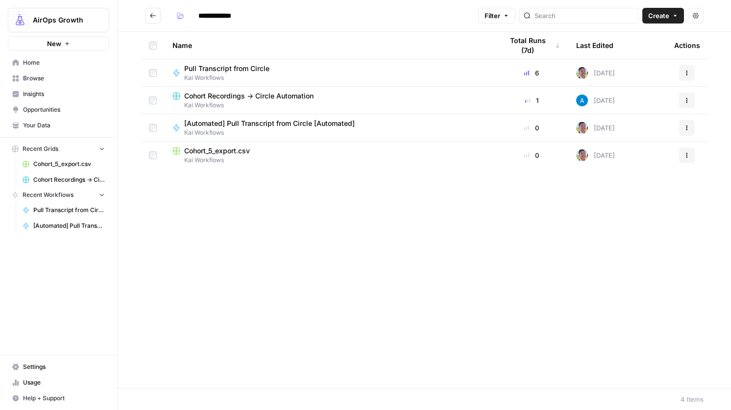
click at [242, 92] on span "Cohort Recordings -> Circle Automation" at bounding box center [248, 96] width 129 height 10
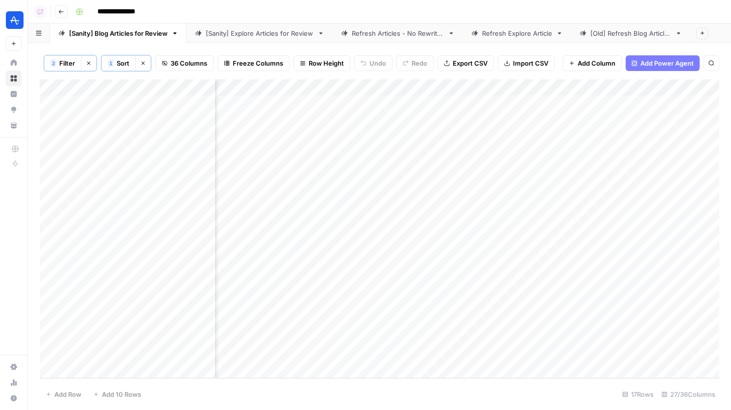
scroll to position [0, 2198]
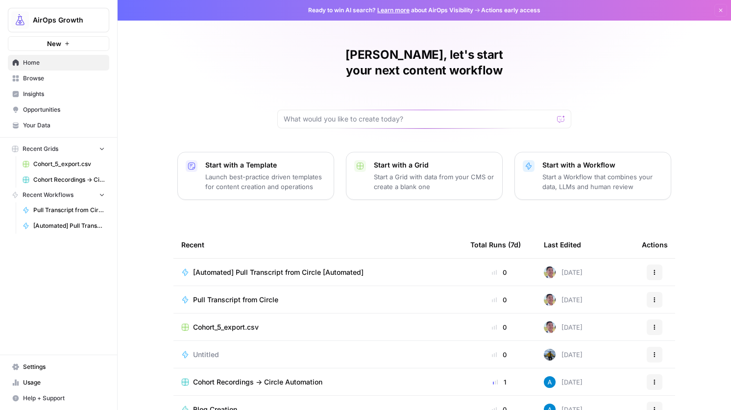
click at [289, 259] on td "[Automated] Pull Transcript from Circle [Automated]" at bounding box center [317, 272] width 289 height 27
click at [289, 267] on span "[Automated] Pull Transcript from Circle [Automated]" at bounding box center [278, 272] width 170 height 10
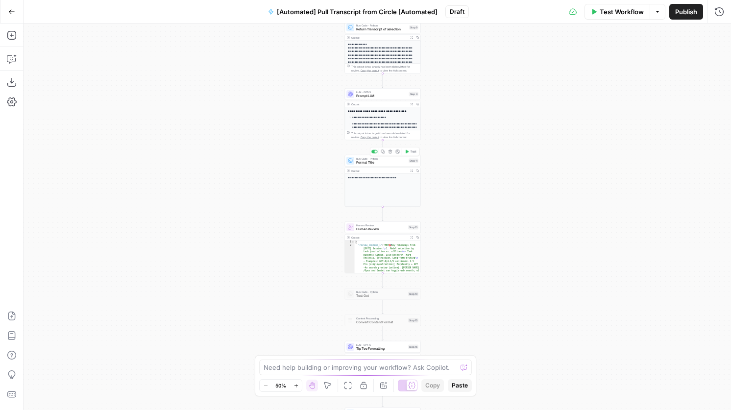
click at [397, 164] on span "Format Title" at bounding box center [381, 162] width 50 height 5
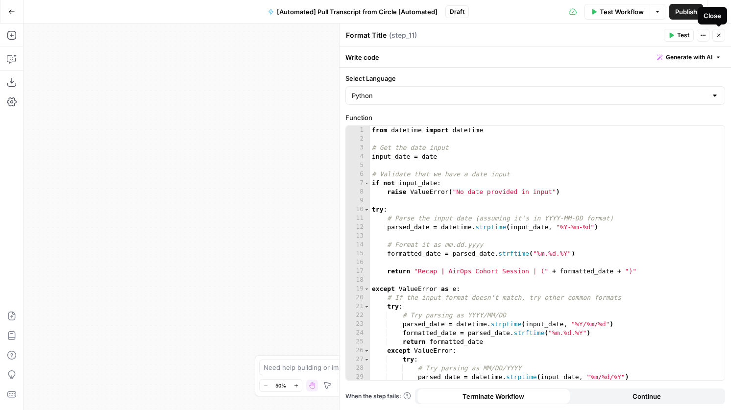
click at [715, 36] on button "Close" at bounding box center [718, 35] width 13 height 13
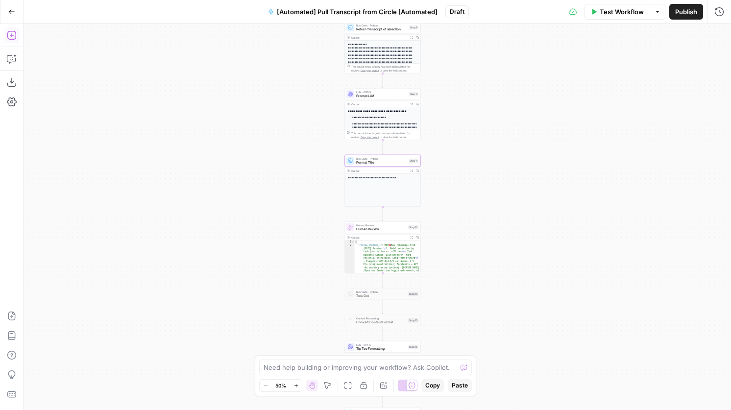
click at [4, 41] on button "Add Steps" at bounding box center [12, 35] width 16 height 16
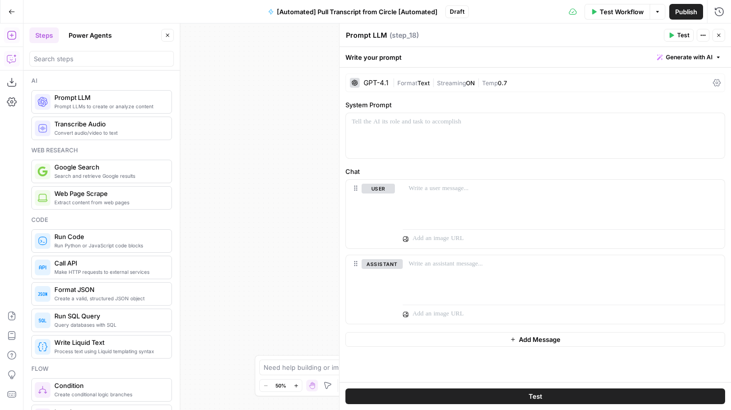
click at [4, 64] on button "Copilot" at bounding box center [12, 59] width 16 height 16
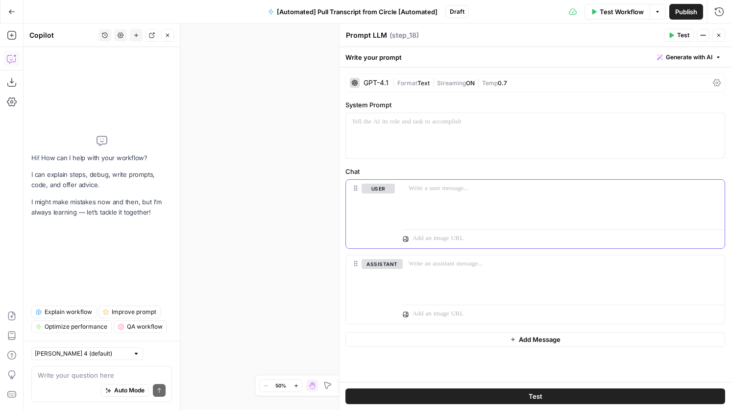
click at [430, 186] on p at bounding box center [563, 189] width 310 height 10
click at [716, 186] on icon "button" at bounding box center [715, 188] width 5 height 5
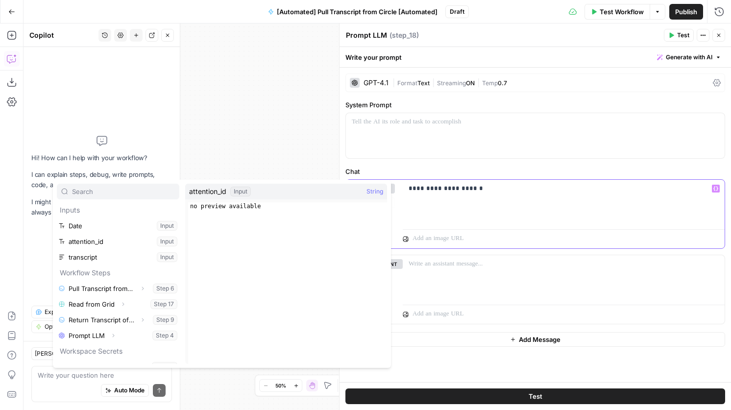
click at [519, 185] on p "**********" at bounding box center [563, 189] width 310 height 10
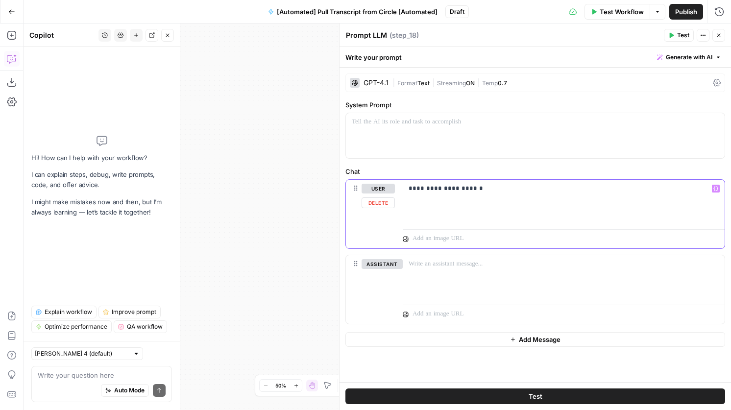
drag, startPoint x: 493, startPoint y: 196, endPoint x: 444, endPoint y: 189, distance: 49.6
click at [444, 189] on div "**********" at bounding box center [564, 202] width 322 height 45
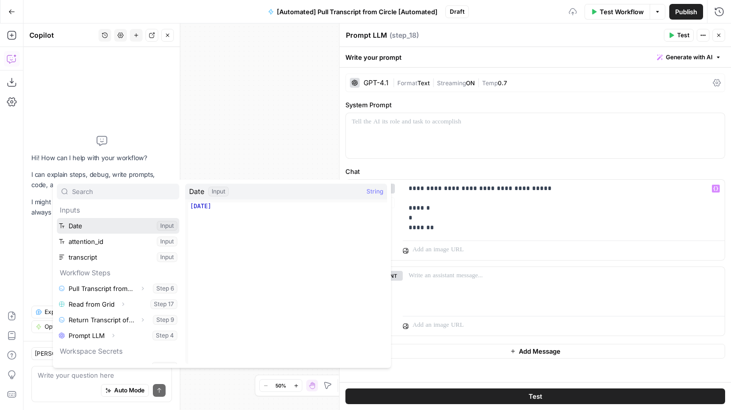
click at [89, 222] on button "Select variable Date" at bounding box center [118, 226] width 122 height 16
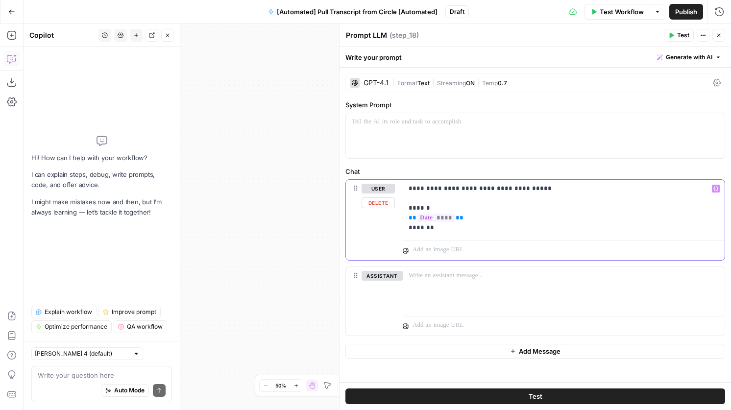
click at [570, 189] on p "**********" at bounding box center [563, 208] width 310 height 49
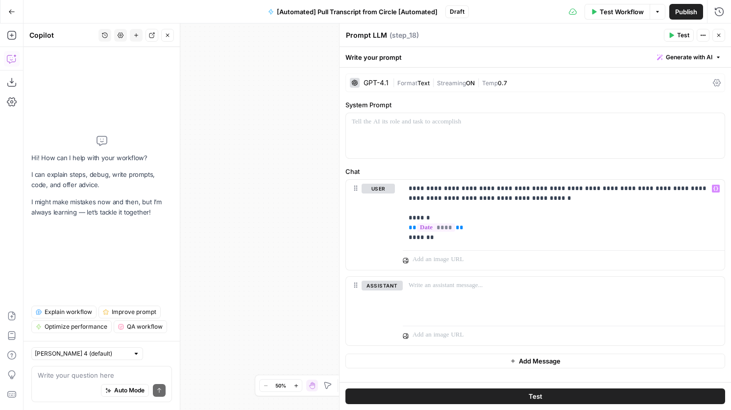
click at [720, 37] on icon "button" at bounding box center [719, 35] width 6 height 6
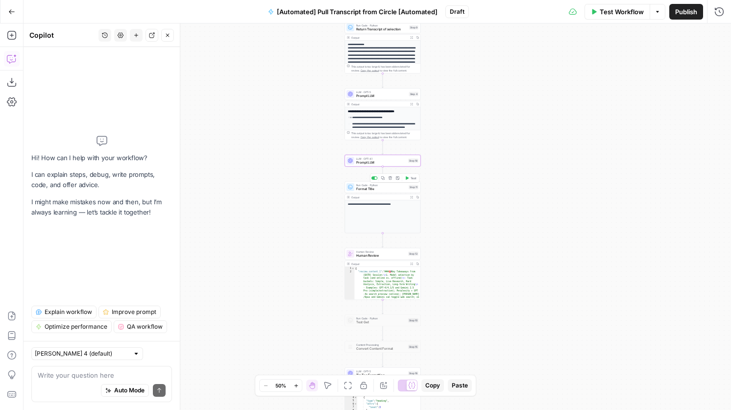
click at [396, 189] on span "Format Title" at bounding box center [381, 189] width 50 height 5
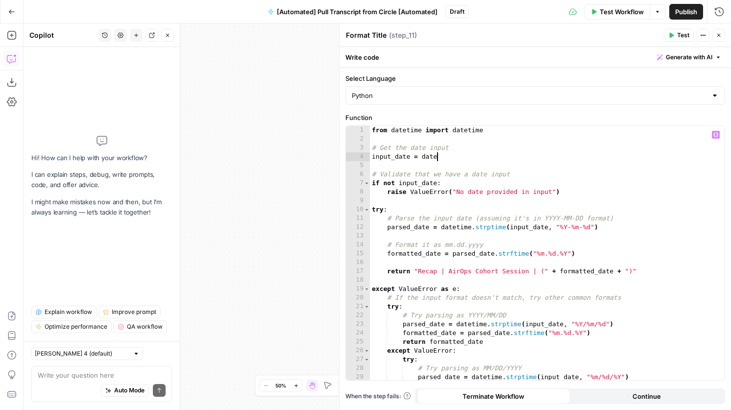
click at [454, 152] on div "from datetime import datetime # Get the date input input_date = date # Validate…" at bounding box center [547, 262] width 355 height 272
click at [714, 137] on icon "button" at bounding box center [715, 134] width 5 height 5
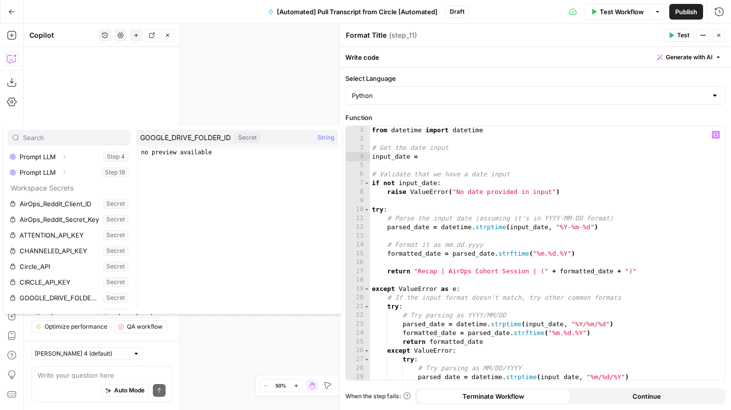
scroll to position [79, 0]
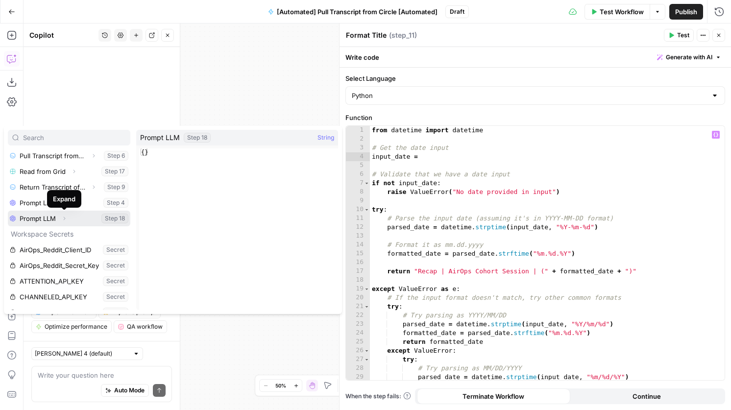
click at [65, 216] on icon "button" at bounding box center [64, 218] width 6 height 6
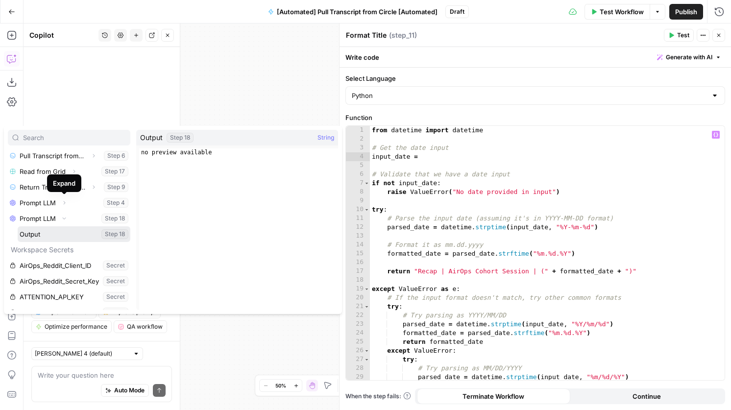
click at [50, 231] on button "Select variable Output" at bounding box center [74, 234] width 113 height 16
type textarea "**********"
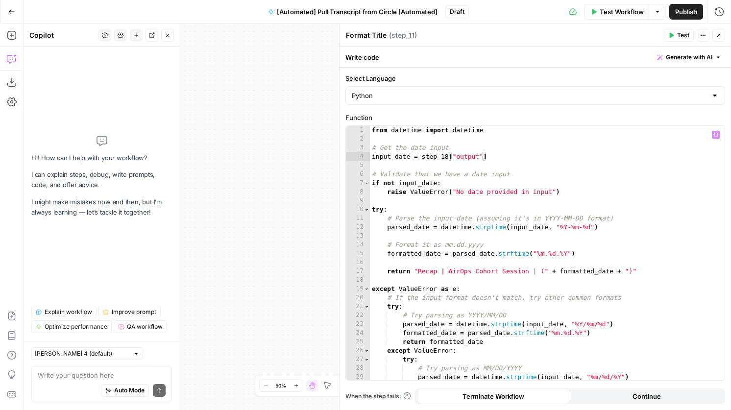
click at [723, 33] on button "Close" at bounding box center [718, 35] width 13 height 13
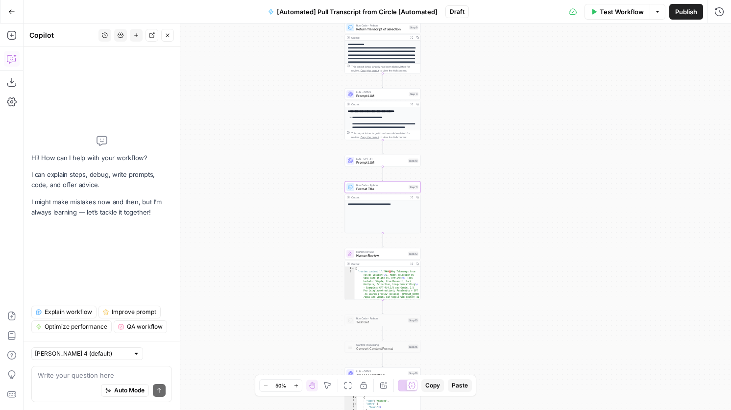
click at [403, 258] on span "Human Review" at bounding box center [381, 255] width 50 height 5
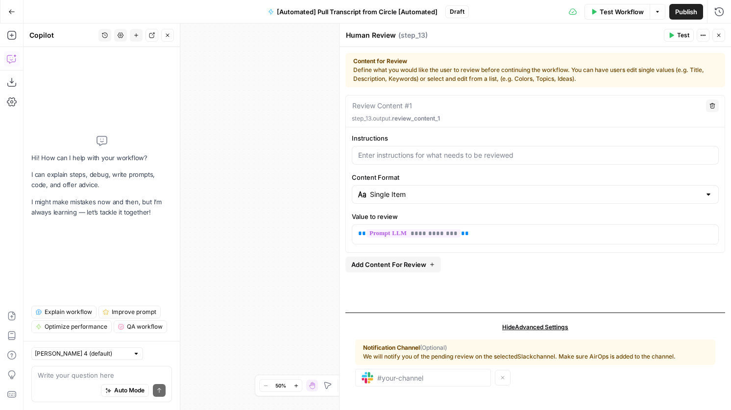
click at [713, 32] on button "Close" at bounding box center [718, 35] width 13 height 13
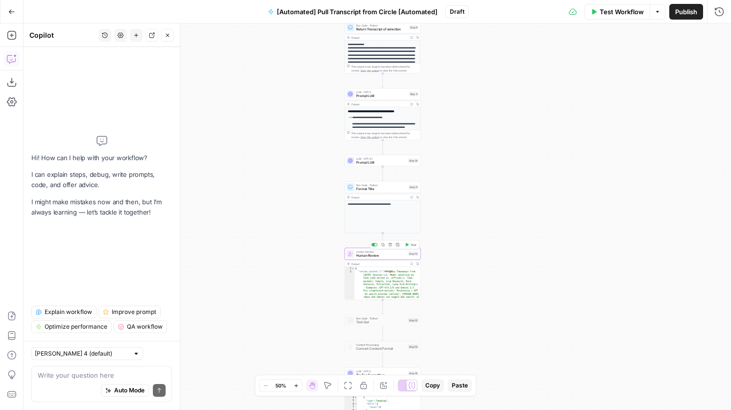
click at [374, 246] on div "Copy step Delete step Add Note Test" at bounding box center [394, 244] width 49 height 9
click at [375, 246] on div at bounding box center [374, 244] width 6 height 3
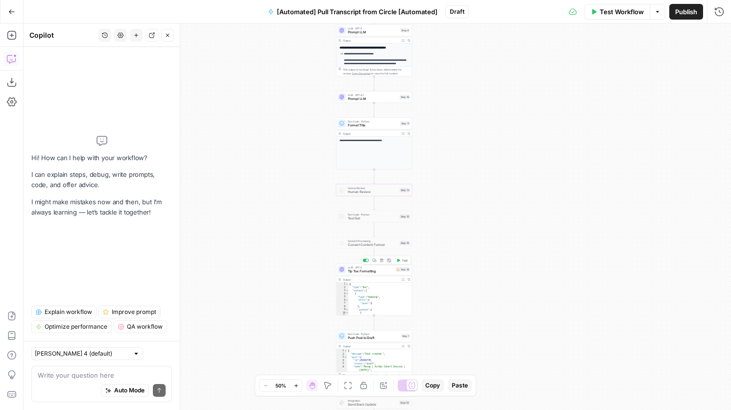
click at [403, 271] on div "Step 16" at bounding box center [403, 269] width 14 height 5
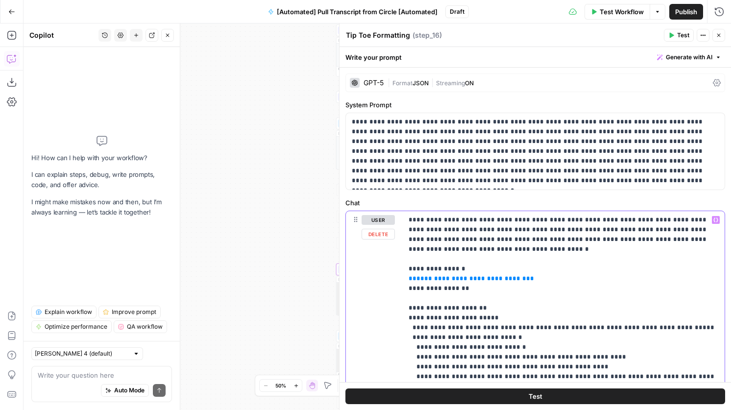
drag, startPoint x: 518, startPoint y: 279, endPoint x: 406, endPoint y: 275, distance: 112.2
click at [406, 275] on div "**********" at bounding box center [564, 362] width 322 height 302
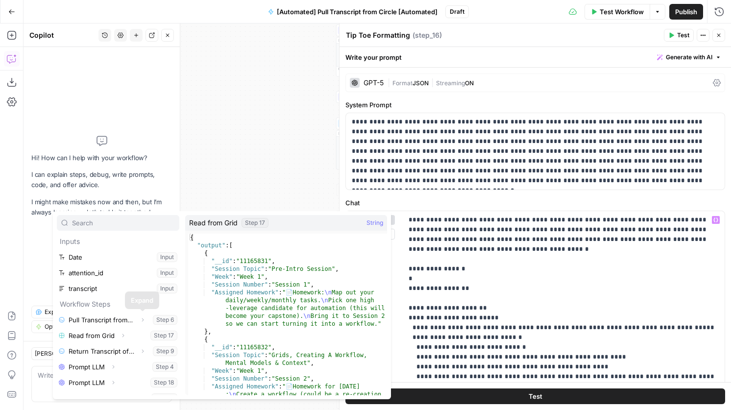
scroll to position [14, 0]
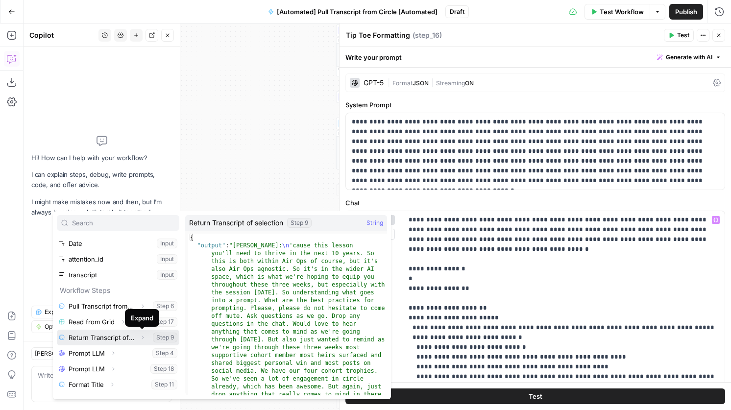
click at [142, 335] on icon "button" at bounding box center [143, 337] width 6 height 6
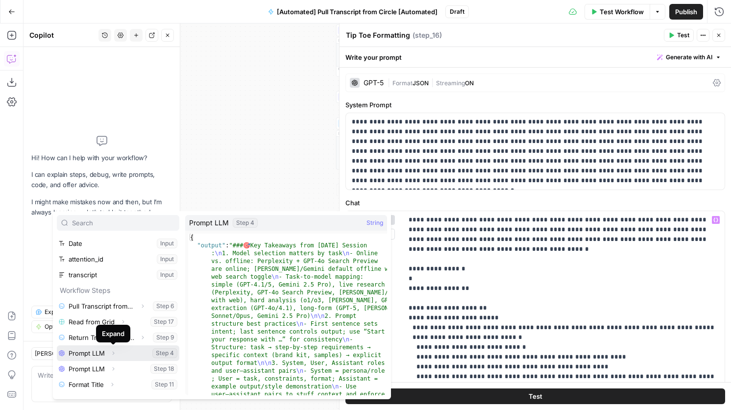
click at [117, 352] on button "Expand" at bounding box center [113, 353] width 13 height 13
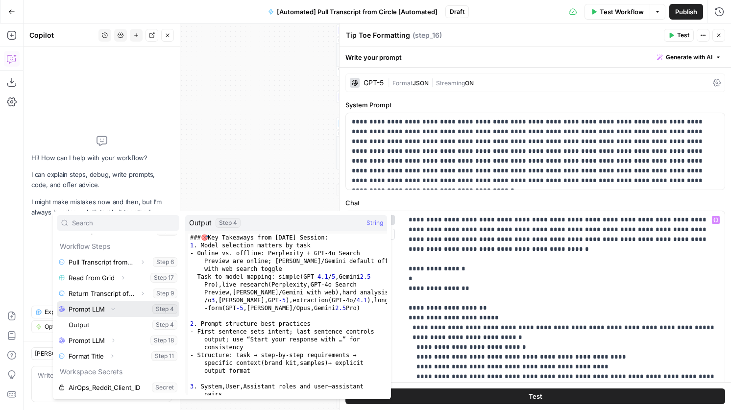
scroll to position [58, 0]
click at [113, 326] on div "Expand" at bounding box center [113, 320] width 34 height 18
click at [73, 322] on button "Select variable Output" at bounding box center [123, 324] width 113 height 16
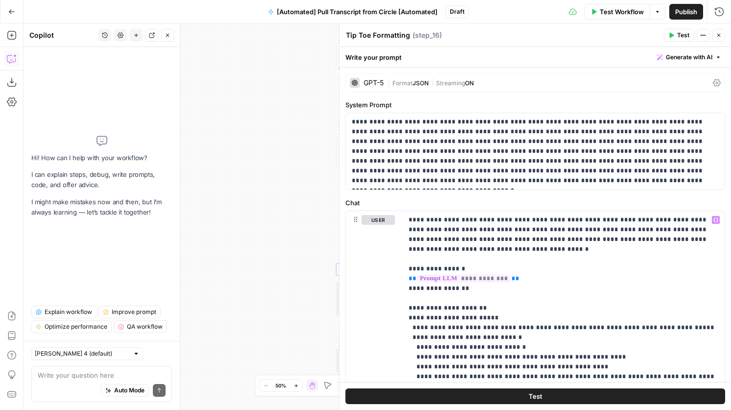
click at [719, 35] on icon "button" at bounding box center [719, 35] width 6 height 6
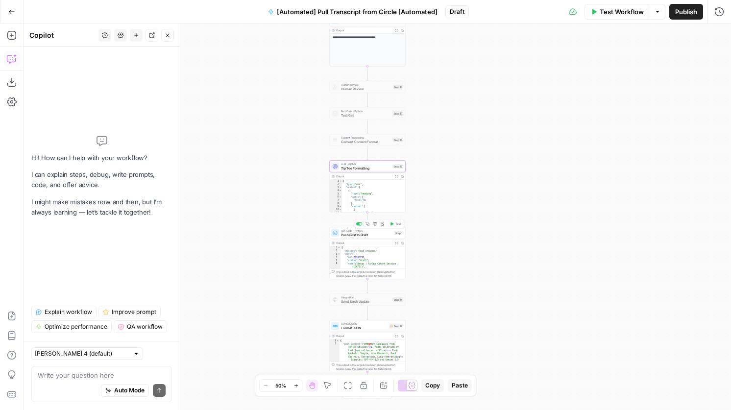
click at [382, 238] on div "Run Code · Python Push Post to Draft Step 1 Copy step Delete step Add Note Test" at bounding box center [368, 233] width 76 height 12
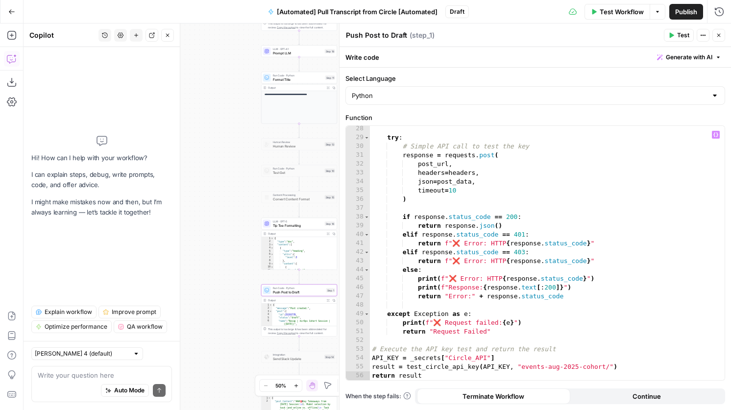
scroll to position [239, 0]
click at [718, 35] on icon "button" at bounding box center [718, 35] width 3 height 3
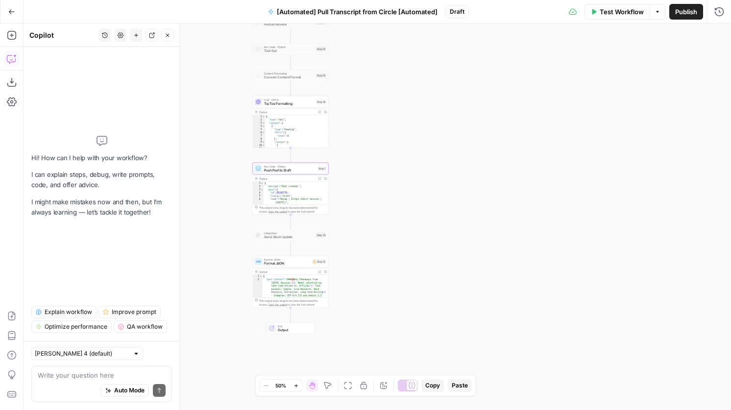
click at [320, 265] on div "Format JSON Format JSON Step 12 Copy step Delete step Add Note Test" at bounding box center [290, 262] width 72 height 8
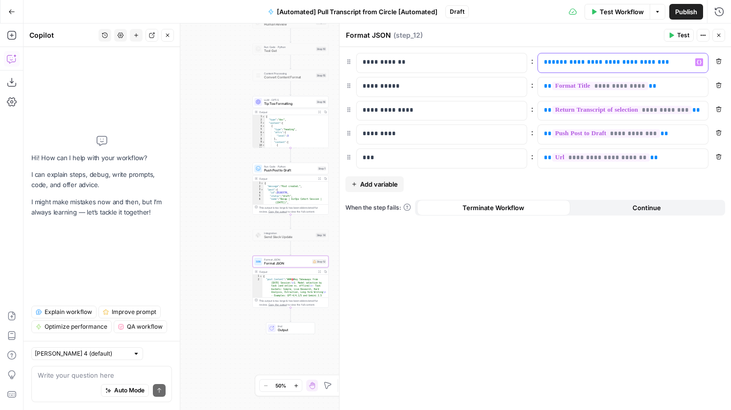
drag, startPoint x: 659, startPoint y: 63, endPoint x: 529, endPoint y: 63, distance: 129.8
click at [529, 63] on div "**********" at bounding box center [535, 63] width 380 height 20
click at [698, 64] on icon "button" at bounding box center [698, 62] width 5 height 5
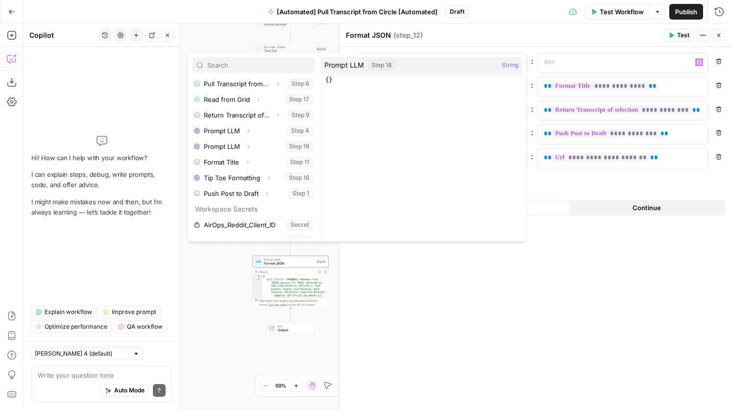
scroll to position [76, 0]
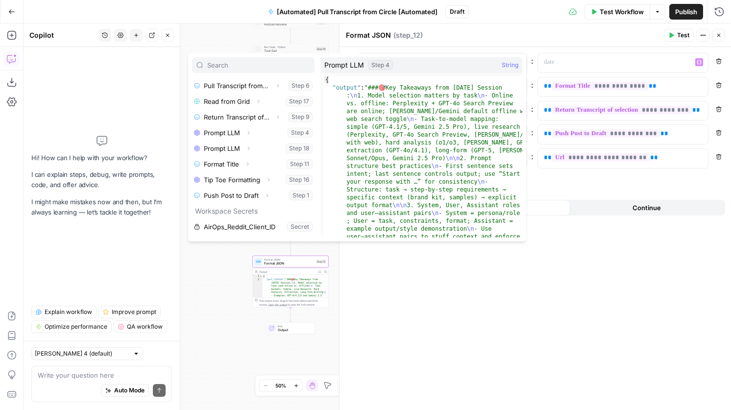
click at [579, 38] on div "Format JSON Format JSON ( step_12 )" at bounding box center [502, 35] width 315 height 11
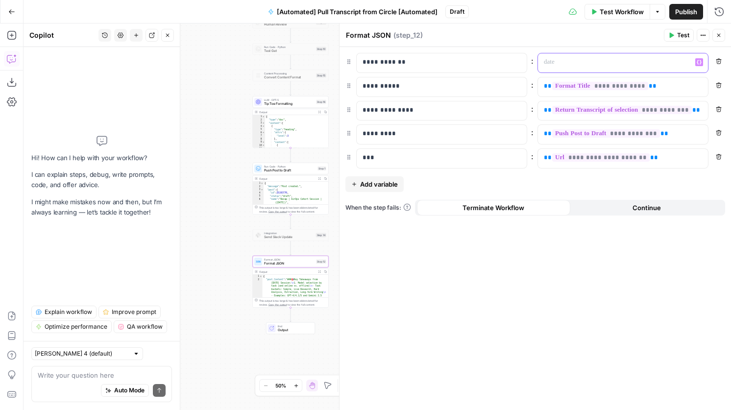
click at [604, 54] on div at bounding box center [615, 62] width 154 height 19
click at [699, 62] on icon "button" at bounding box center [698, 62] width 5 height 5
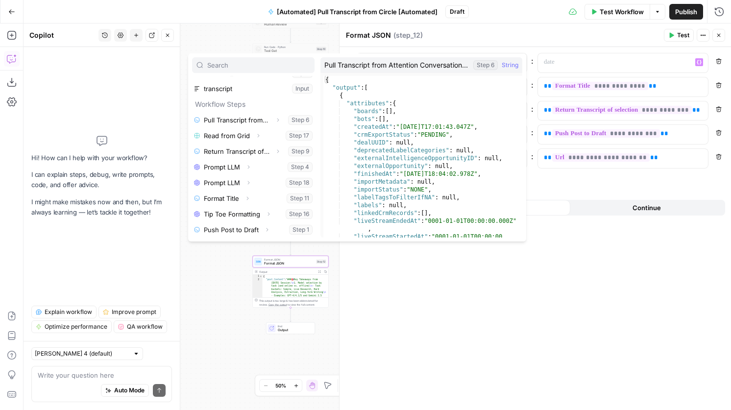
scroll to position [52, 0]
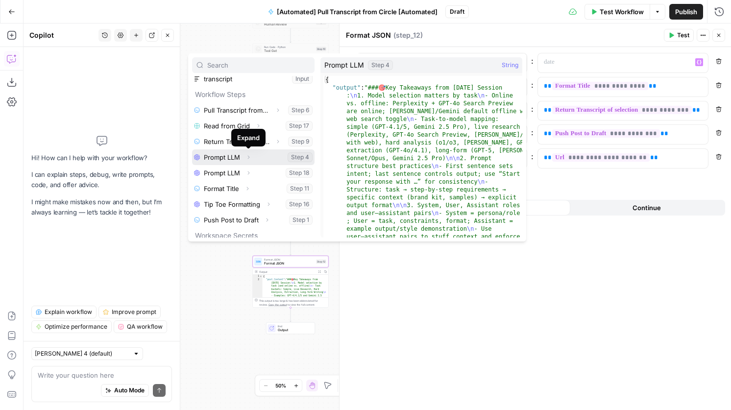
click at [248, 159] on icon "button" at bounding box center [248, 157] width 2 height 3
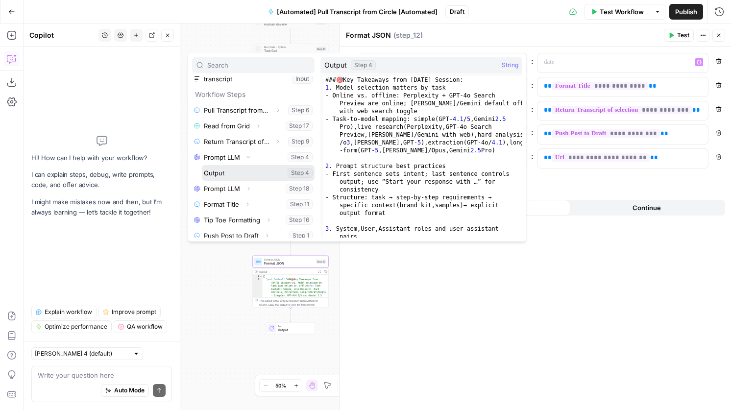
click at [237, 170] on button "Select variable Output" at bounding box center [258, 173] width 113 height 16
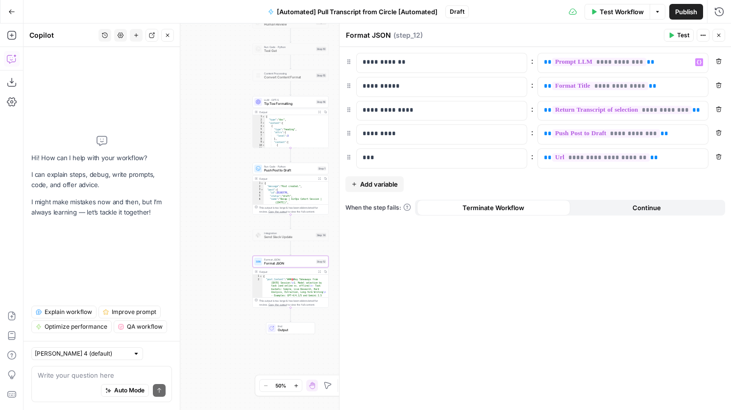
click at [723, 34] on button "Close" at bounding box center [718, 35] width 13 height 13
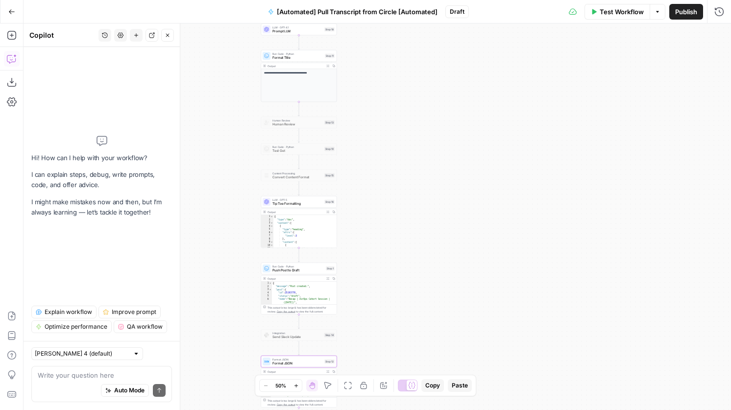
click at [683, 14] on span "Publish" at bounding box center [686, 12] width 22 height 10
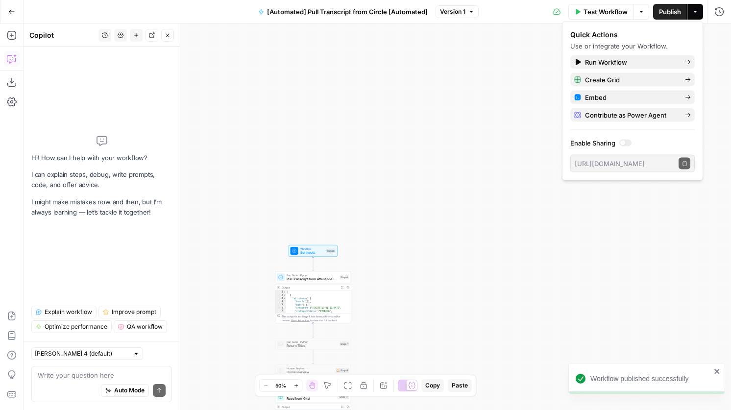
click at [10, 11] on icon "button" at bounding box center [12, 11] width 6 height 4
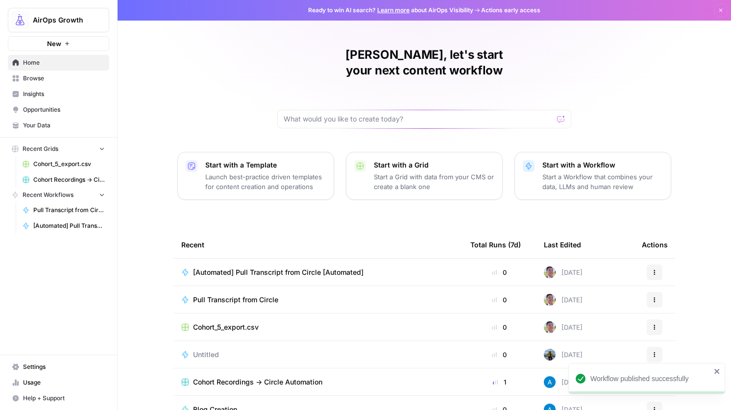
click at [308, 267] on span "[Automated] Pull Transcript from Circle [Automated]" at bounding box center [278, 272] width 170 height 10
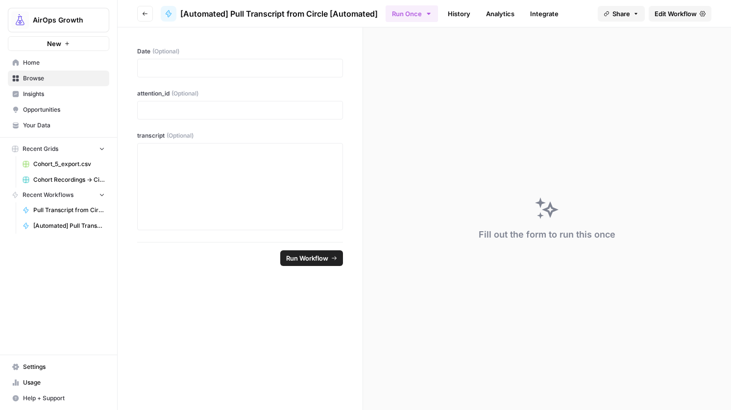
click at [544, 9] on link "Integrate" at bounding box center [544, 14] width 40 height 16
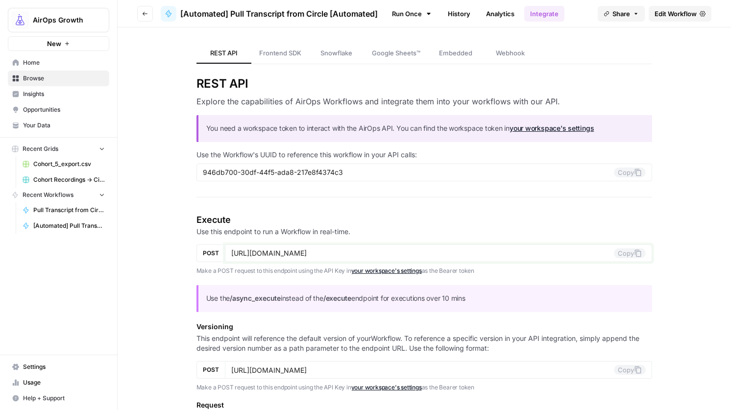
click at [633, 255] on button "Copy" at bounding box center [630, 253] width 32 height 10
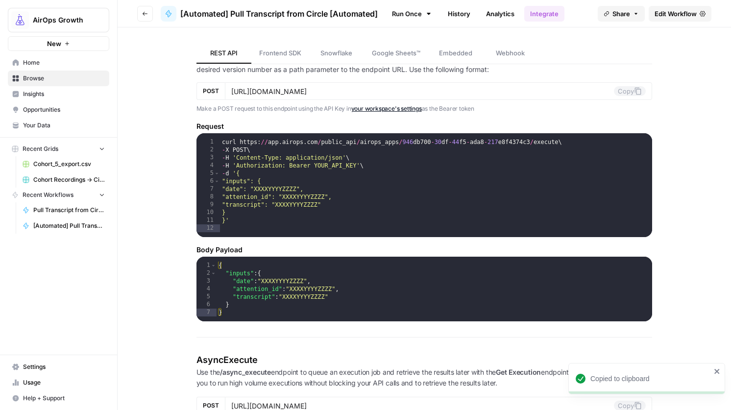
scroll to position [265, 0]
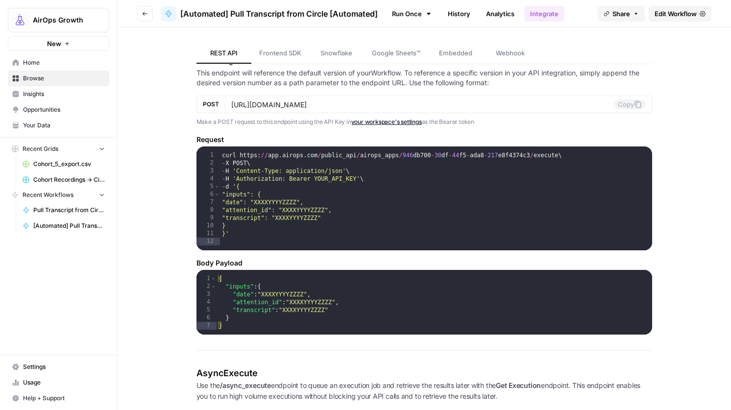
click at [56, 370] on span "Settings" at bounding box center [64, 366] width 82 height 9
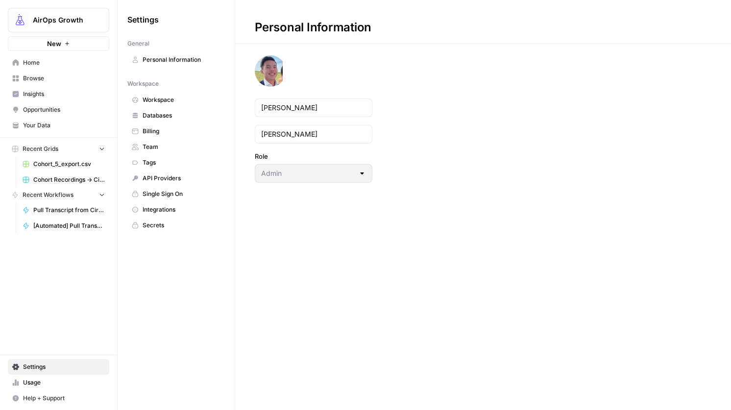
click at [169, 204] on link "Integrations" at bounding box center [175, 210] width 97 height 16
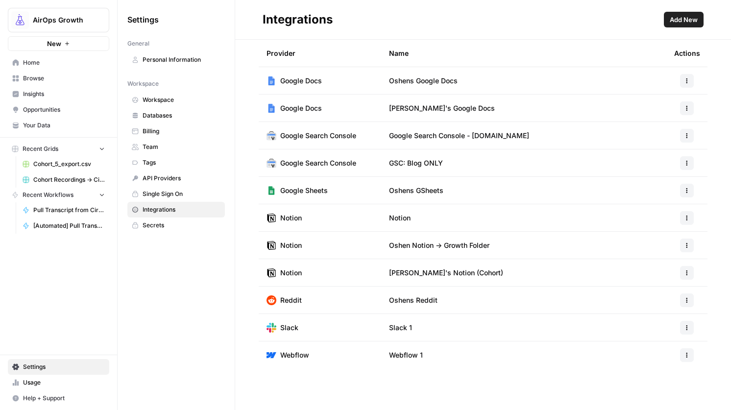
click at [174, 221] on span "Secrets" at bounding box center [182, 225] width 78 height 9
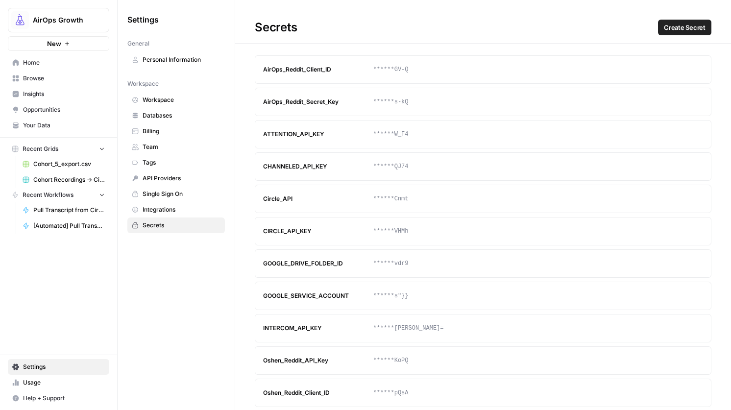
click at [179, 178] on span "API Providers" at bounding box center [182, 178] width 78 height 9
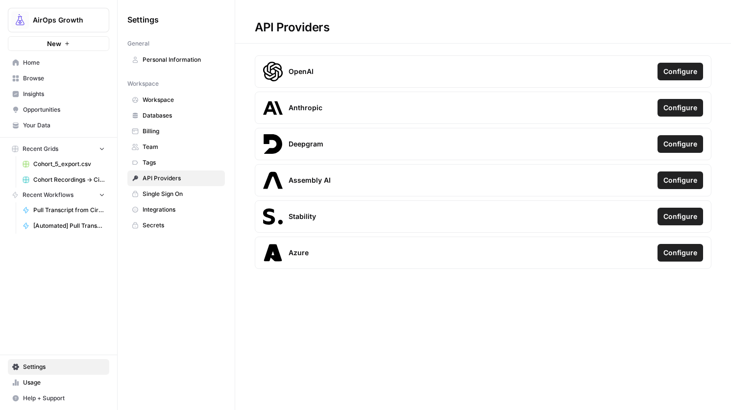
click at [181, 166] on span "Tags" at bounding box center [182, 162] width 78 height 9
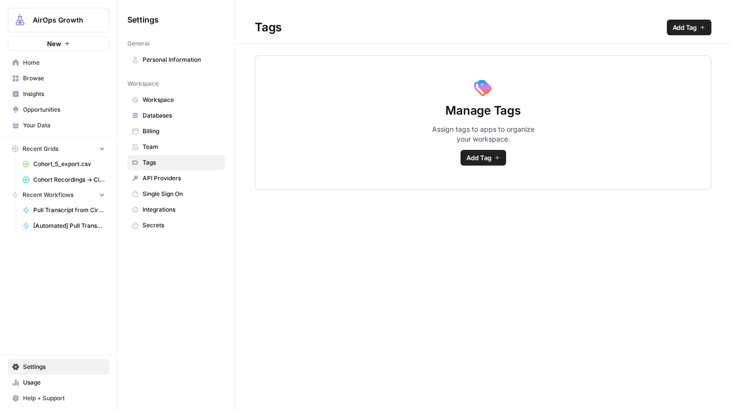
click at [181, 103] on span "Workspace" at bounding box center [182, 99] width 78 height 9
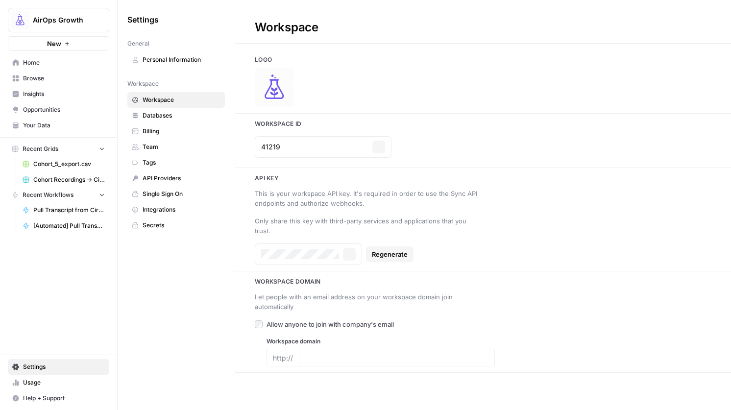
type input "airops.com"
click at [180, 183] on link "API Providers" at bounding box center [175, 178] width 97 height 16
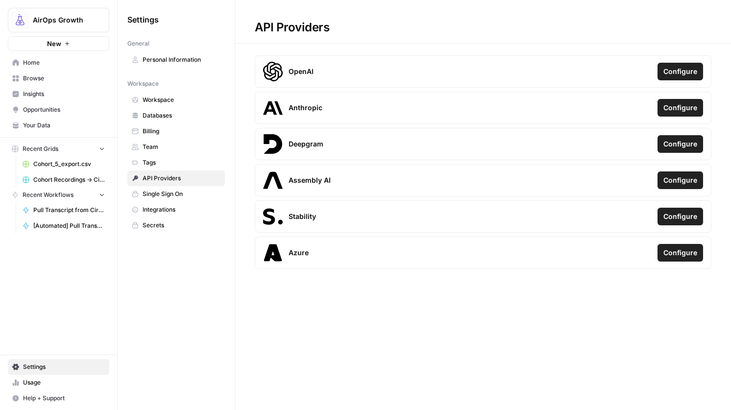
click at [180, 167] on link "Tags" at bounding box center [175, 163] width 97 height 16
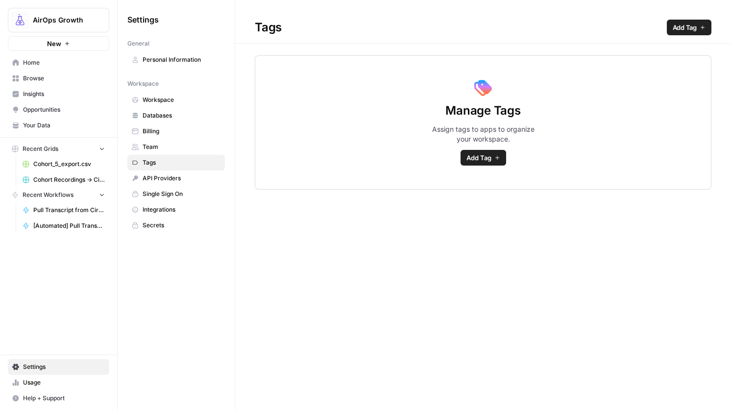
click at [184, 155] on link "Tags" at bounding box center [175, 163] width 97 height 16
click at [184, 147] on span "Team" at bounding box center [182, 147] width 78 height 9
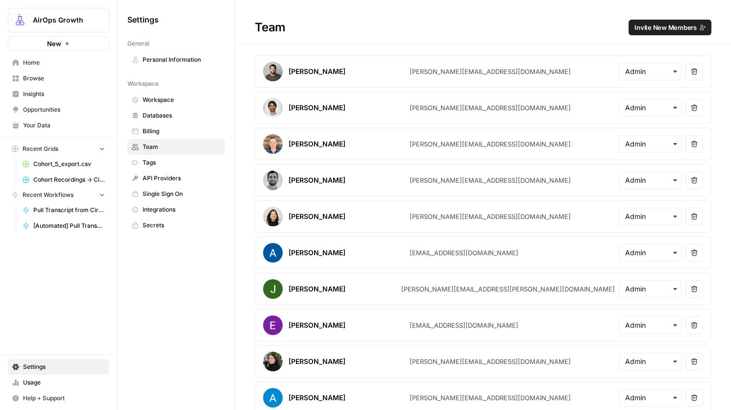
click at [188, 122] on link "Databases" at bounding box center [175, 116] width 97 height 16
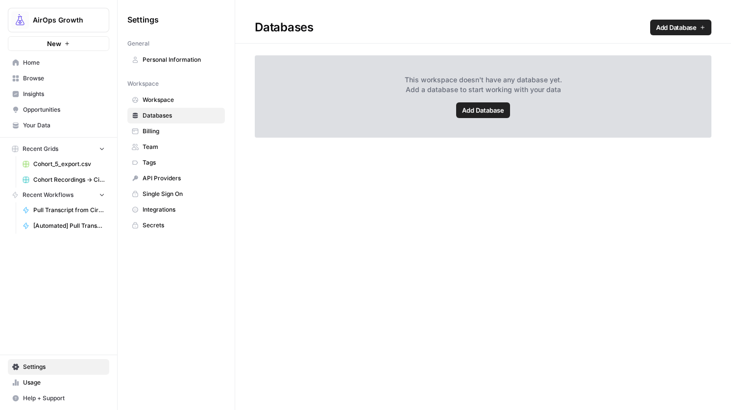
click at [187, 129] on span "Billing" at bounding box center [182, 131] width 78 height 9
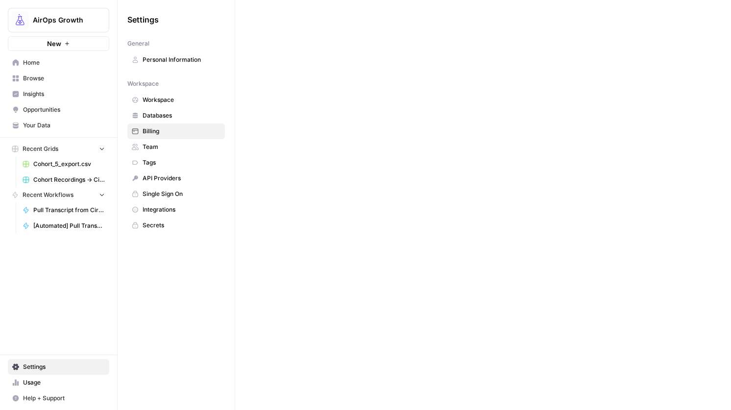
click at [191, 98] on span "Workspace" at bounding box center [182, 99] width 78 height 9
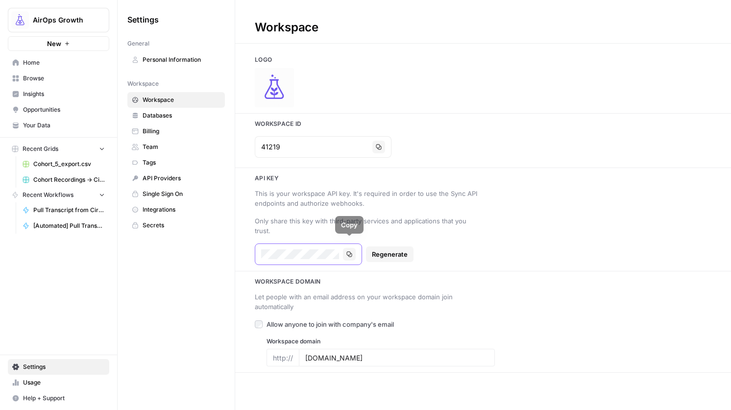
click at [348, 252] on icon "button" at bounding box center [349, 254] width 5 height 5
click at [55, 66] on span "Home" at bounding box center [64, 62] width 82 height 9
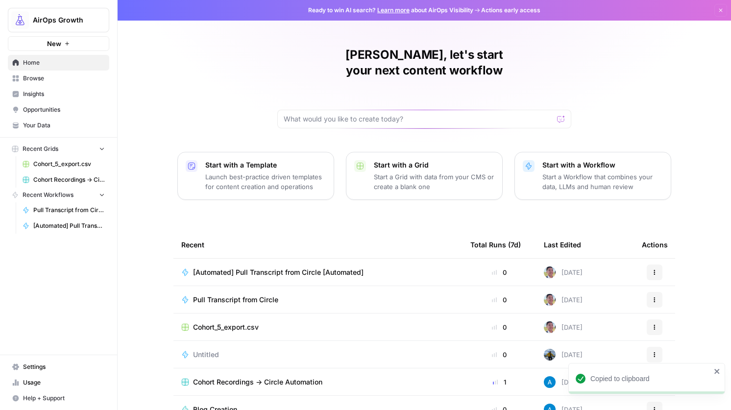
click at [71, 226] on span "[Automated] Pull Transcript from Circle [Automated]" at bounding box center [69, 225] width 72 height 9
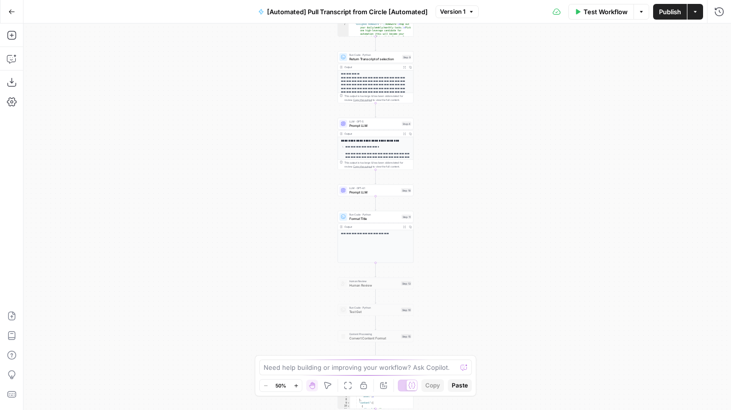
click at [15, 17] on button "Go Back" at bounding box center [12, 12] width 18 height 18
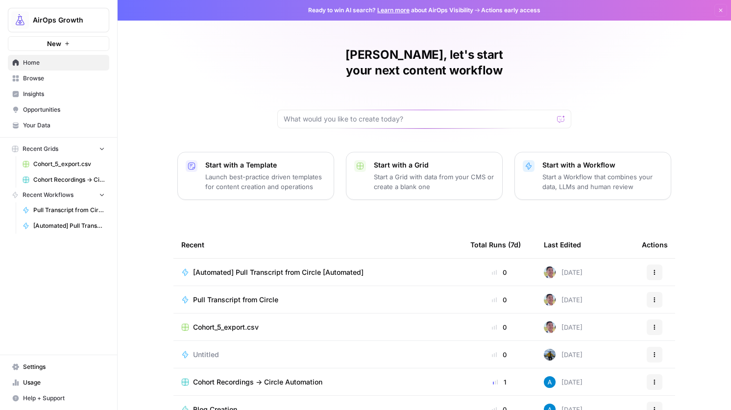
click at [313, 259] on td "[Automated] Pull Transcript from Circle [Automated]" at bounding box center [317, 272] width 289 height 27
click at [313, 267] on span "[Automated] Pull Transcript from Circle [Automated]" at bounding box center [278, 272] width 170 height 10
